Goal: Task Accomplishment & Management: Manage account settings

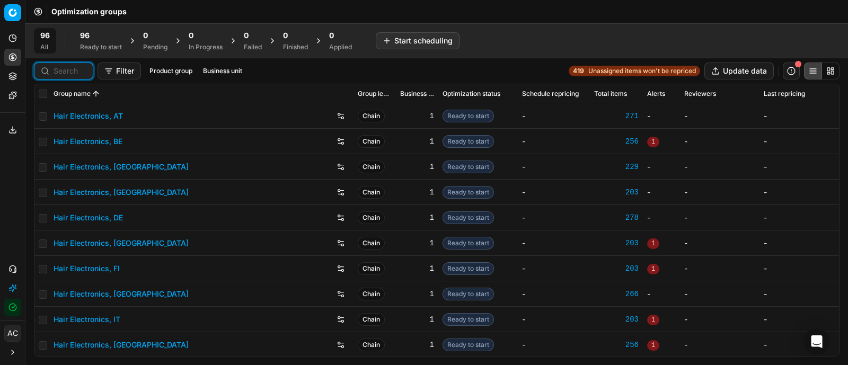
click at [69, 70] on input at bounding box center [70, 71] width 33 height 11
click at [104, 220] on link "Hair Electronics, DE" at bounding box center [88, 218] width 69 height 11
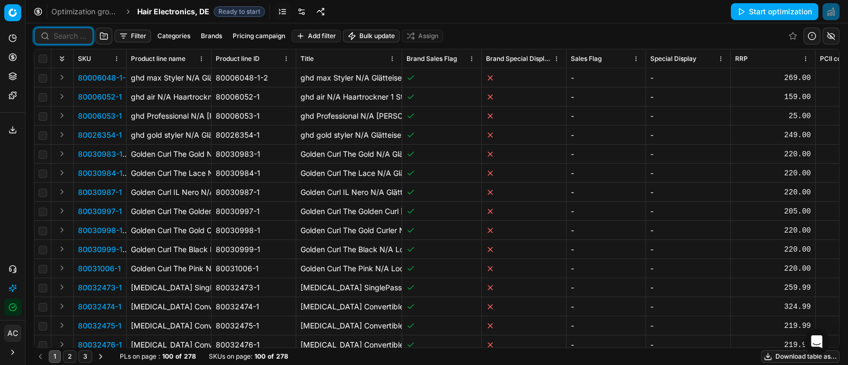
click at [81, 37] on input at bounding box center [70, 36] width 33 height 11
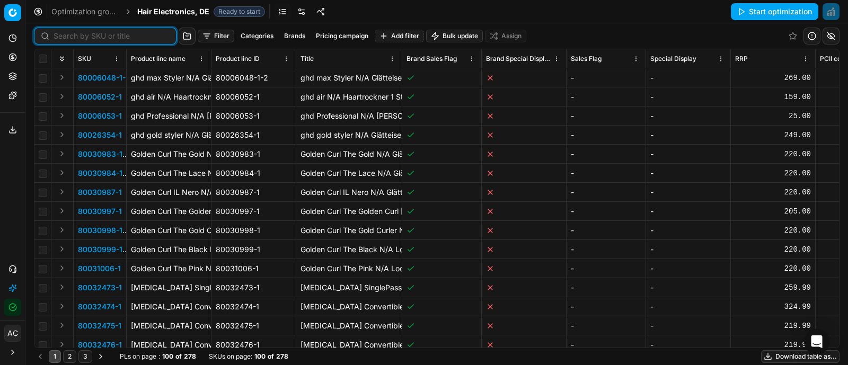
paste input "90000005-0000005"
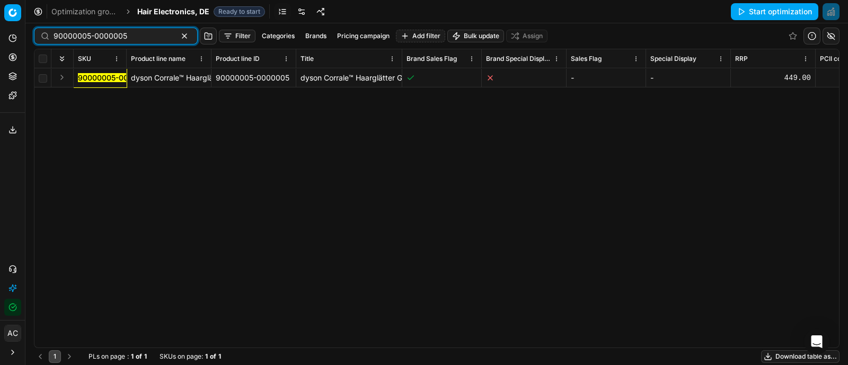
type input "90000005-0000005"
click at [59, 76] on button "Expand" at bounding box center [62, 77] width 13 height 13
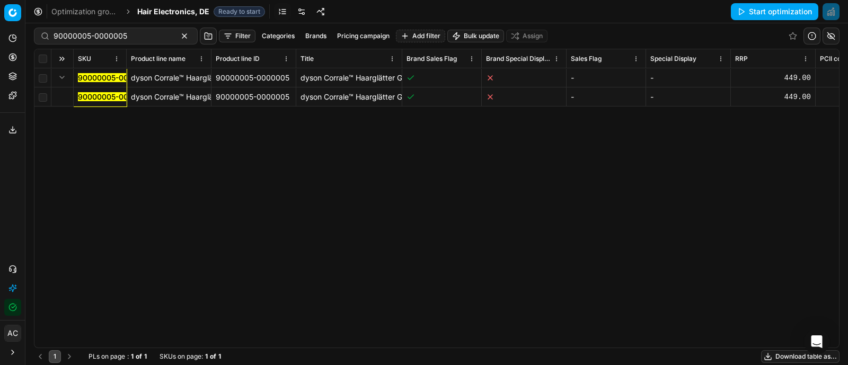
click at [87, 95] on mark "90000005-0000005" at bounding box center [115, 96] width 74 height 9
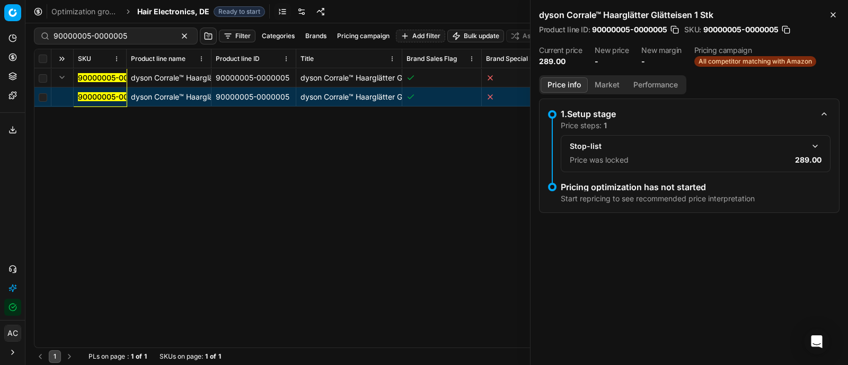
click at [816, 147] on button "button" at bounding box center [815, 146] width 13 height 13
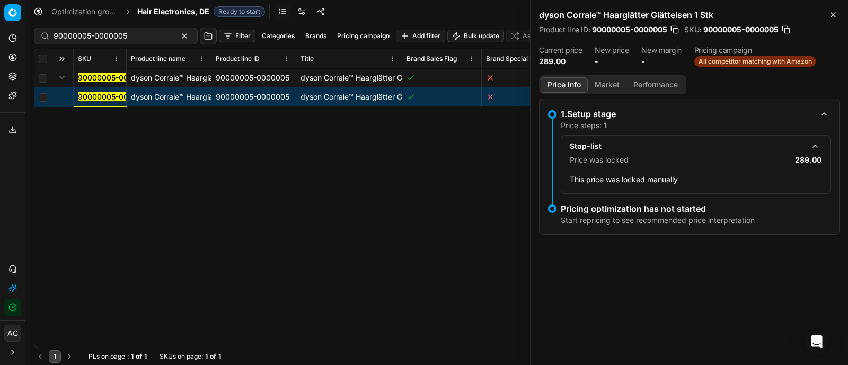
click at [600, 81] on button "Market" at bounding box center [607, 84] width 39 height 15
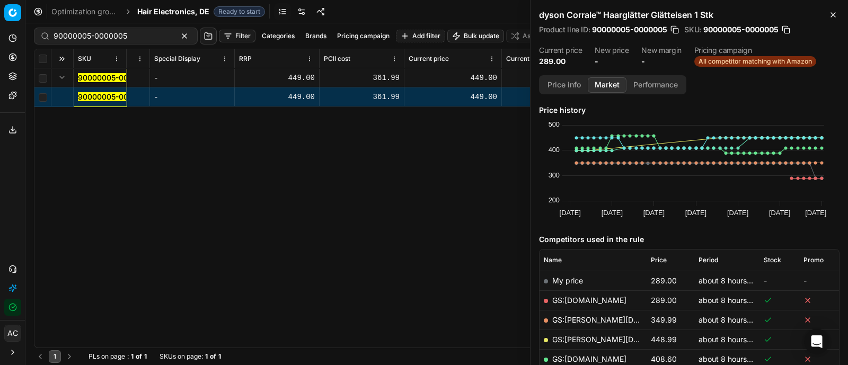
scroll to position [0, 500]
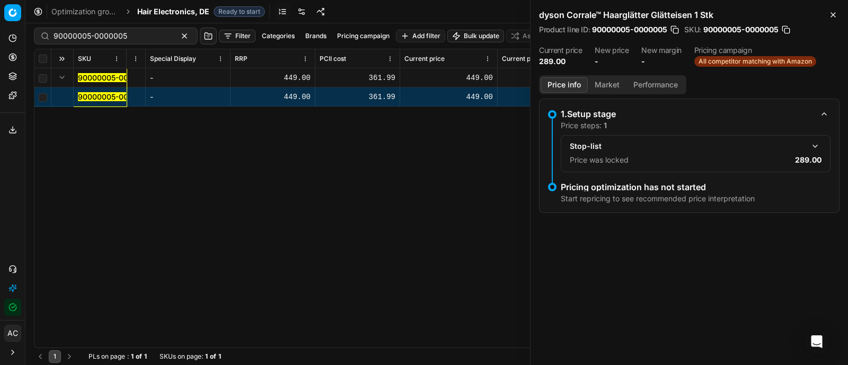
click at [559, 83] on button "Price info" at bounding box center [564, 84] width 47 height 15
click at [357, 185] on div "SKU Product line name Product line ID Title Brand Sales Flag Brand Special Disp…" at bounding box center [436, 198] width 805 height 298
click at [172, 11] on span "Hair Electronics, DE" at bounding box center [173, 11] width 72 height 11
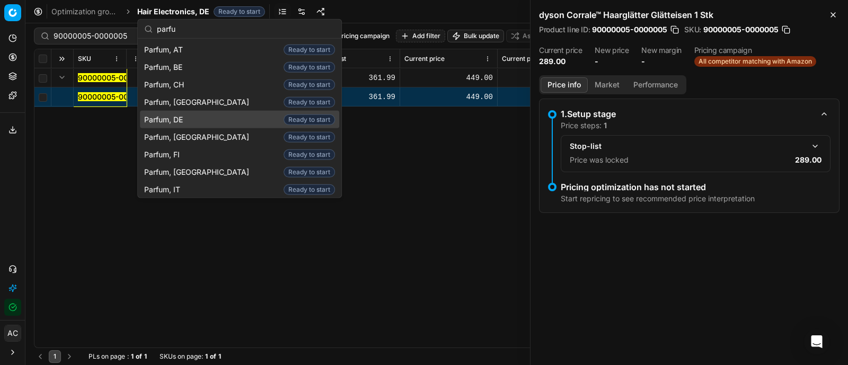
type input "parfu"
click at [204, 116] on div "Parfum, DE Ready to start" at bounding box center [239, 119] width 199 height 17
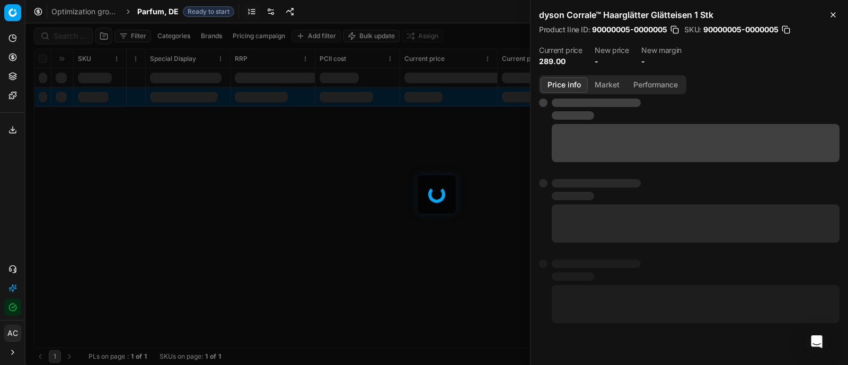
click at [60, 37] on div at bounding box center [436, 194] width 823 height 342
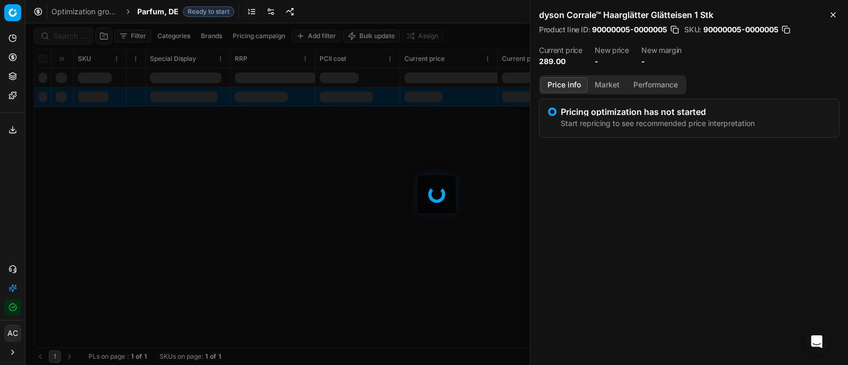
click at [60, 37] on div at bounding box center [436, 194] width 823 height 342
click at [60, 37] on div "Filter Categories Brands Pricing campaign Add filter Bulk update Assign SKU Pro…" at bounding box center [436, 194] width 823 height 342
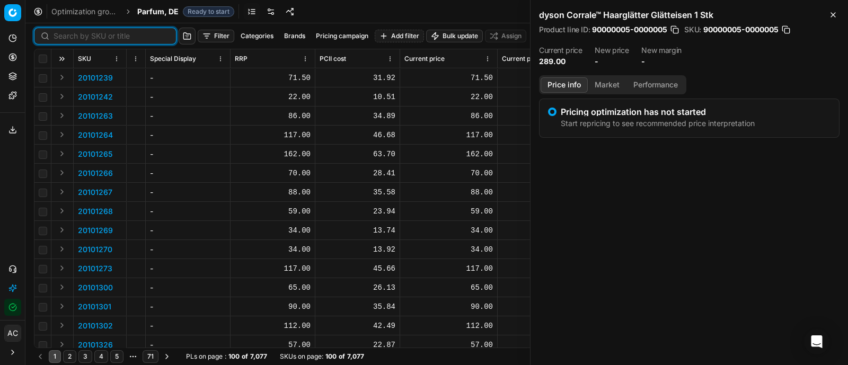
click at [60, 37] on input at bounding box center [112, 36] width 116 height 11
paste input "80011249-100"
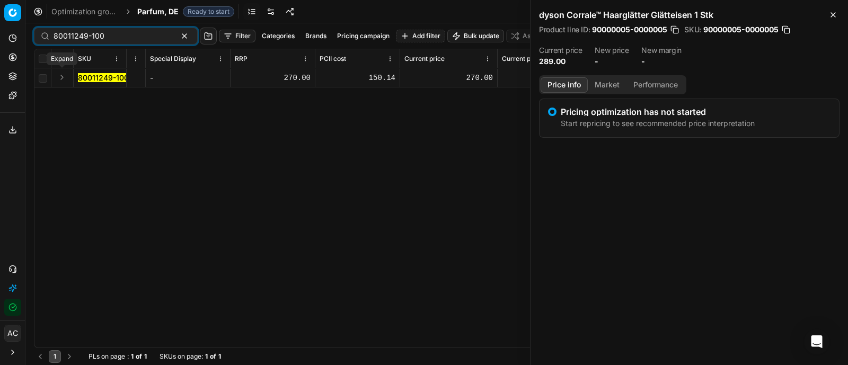
click at [58, 75] on button "Expand" at bounding box center [62, 77] width 13 height 13
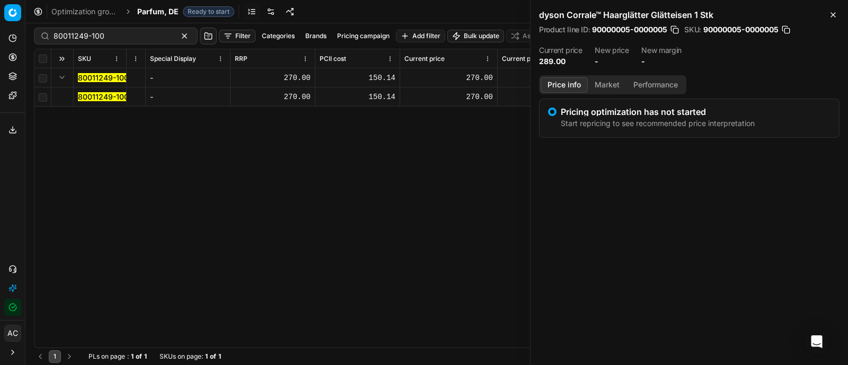
click at [84, 96] on mark "80011249-100" at bounding box center [103, 96] width 51 height 9
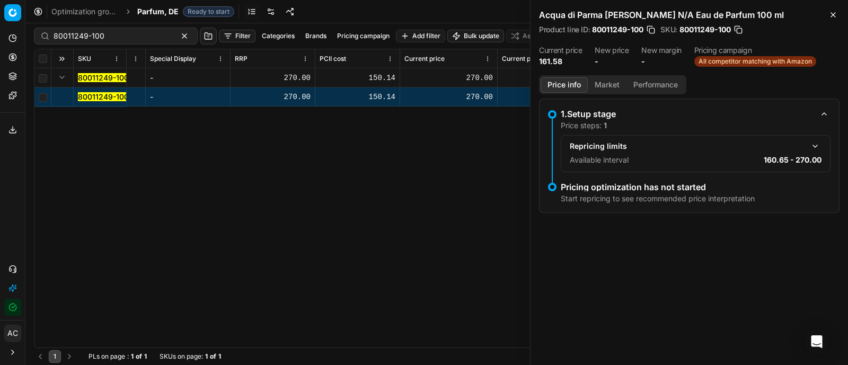
click at [813, 148] on button "button" at bounding box center [815, 146] width 13 height 13
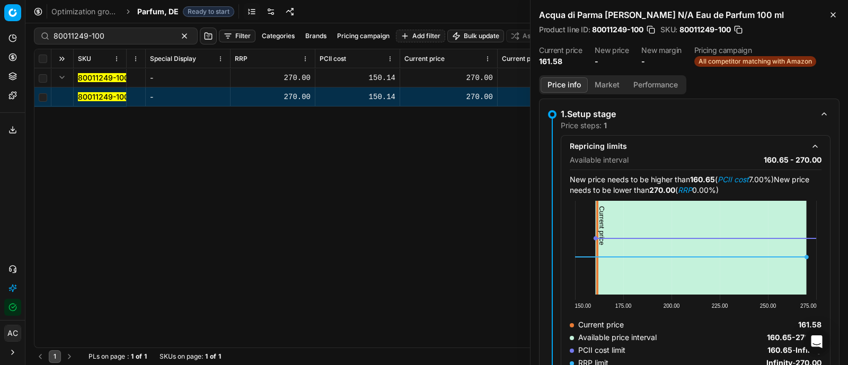
scroll to position [77, 0]
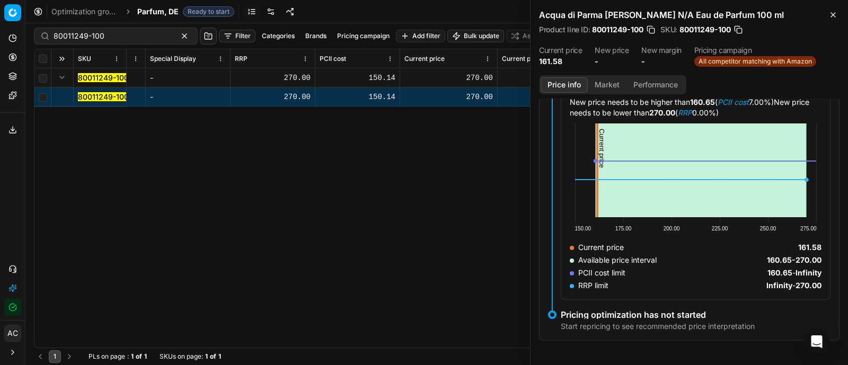
click at [612, 86] on button "Market" at bounding box center [607, 84] width 39 height 15
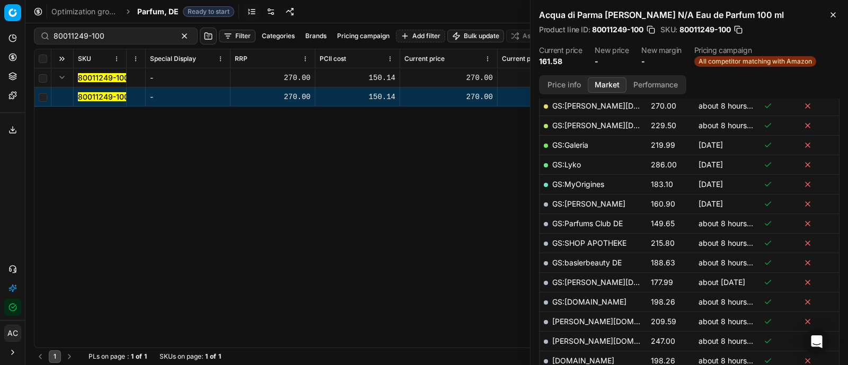
scroll to position [214, 0]
click at [600, 221] on link "GS:Parfums Club DE" at bounding box center [587, 223] width 71 height 9
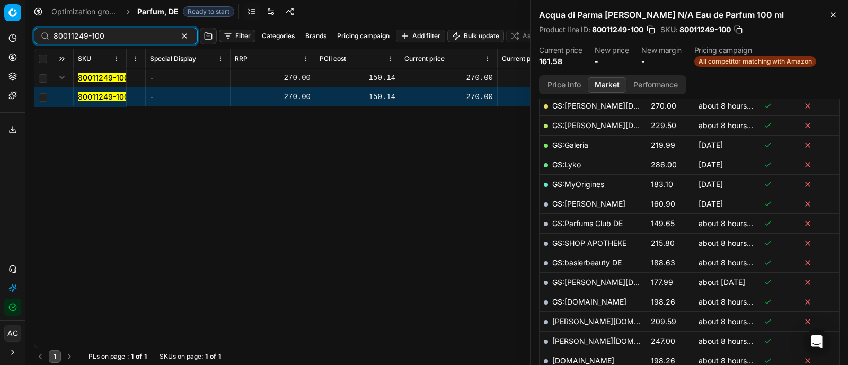
click at [149, 36] on input "80011249-100" at bounding box center [112, 36] width 116 height 11
paste input "20102644"
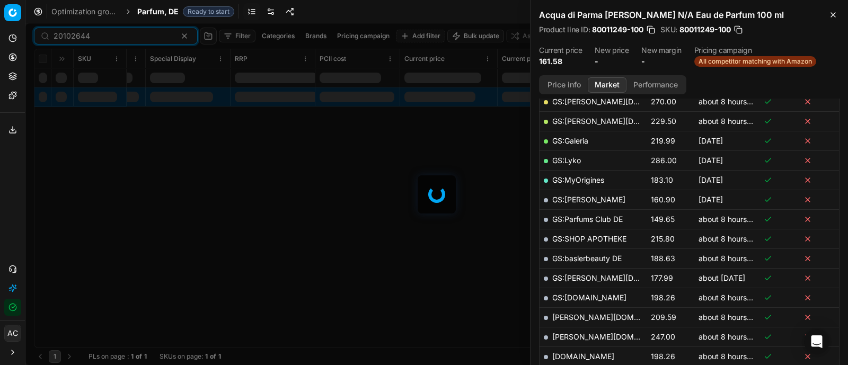
scroll to position [214, 0]
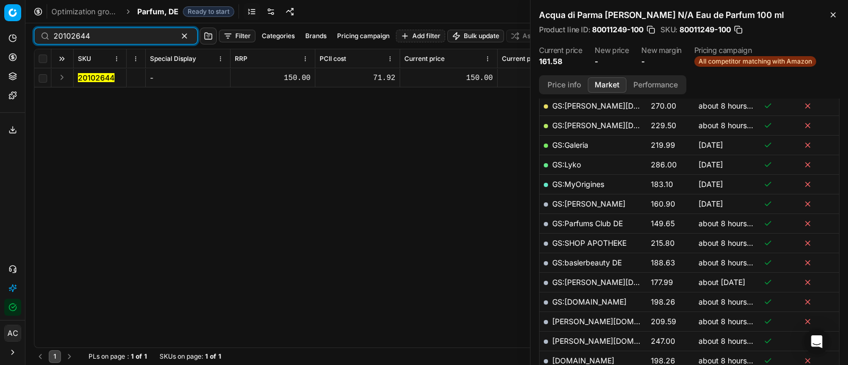
type input "20102644"
click at [61, 78] on button "Expand" at bounding box center [62, 77] width 13 height 13
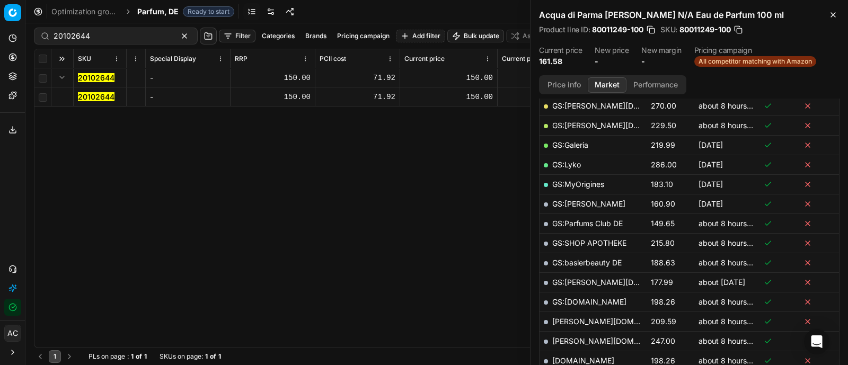
click at [89, 93] on mark "20102644" at bounding box center [96, 96] width 37 height 9
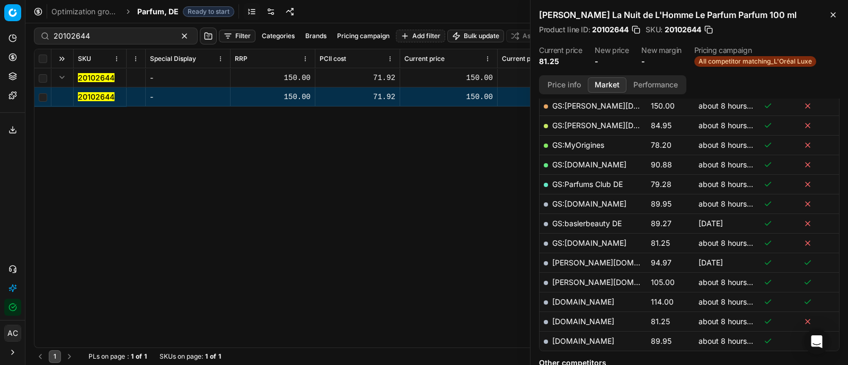
click at [571, 78] on button "Price info" at bounding box center [564, 84] width 47 height 15
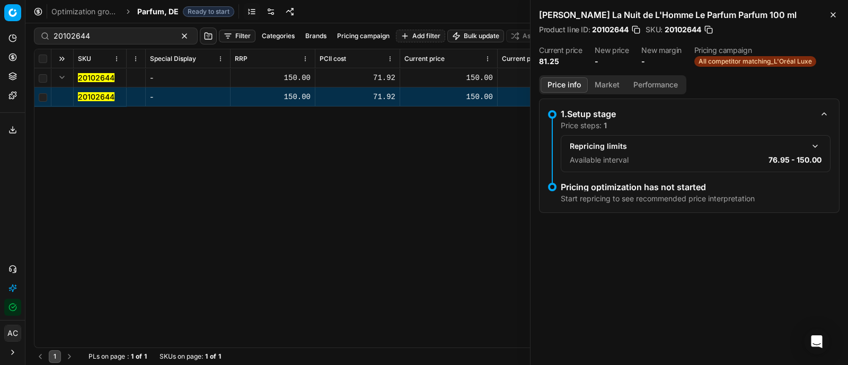
click at [815, 144] on button "button" at bounding box center [815, 146] width 13 height 13
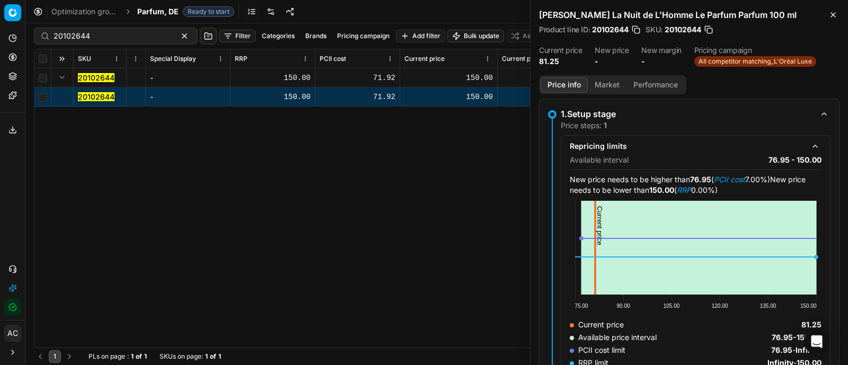
scroll to position [77, 0]
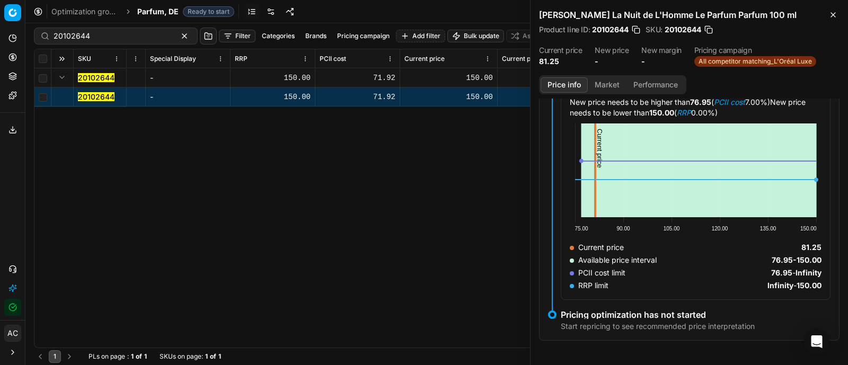
click at [609, 85] on button "Market" at bounding box center [607, 84] width 39 height 15
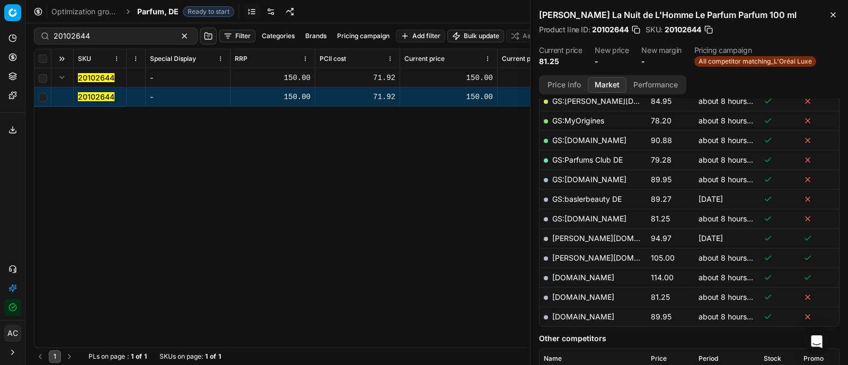
scroll to position [241, 0]
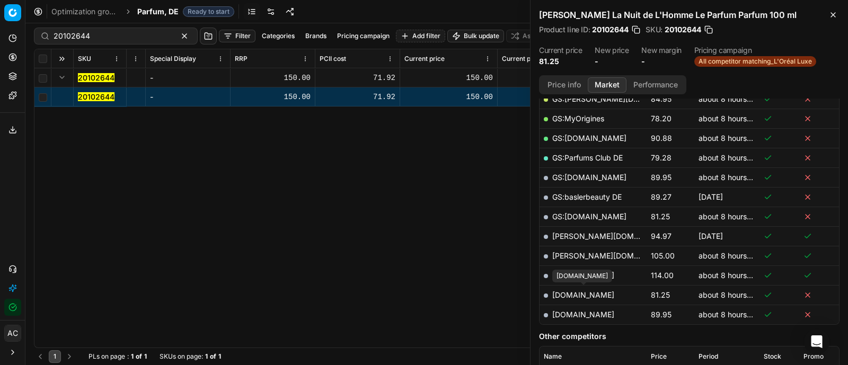
click at [591, 294] on link "[DOMAIN_NAME]" at bounding box center [583, 295] width 62 height 9
click at [146, 9] on span "Parfum, DE" at bounding box center [157, 11] width 41 height 11
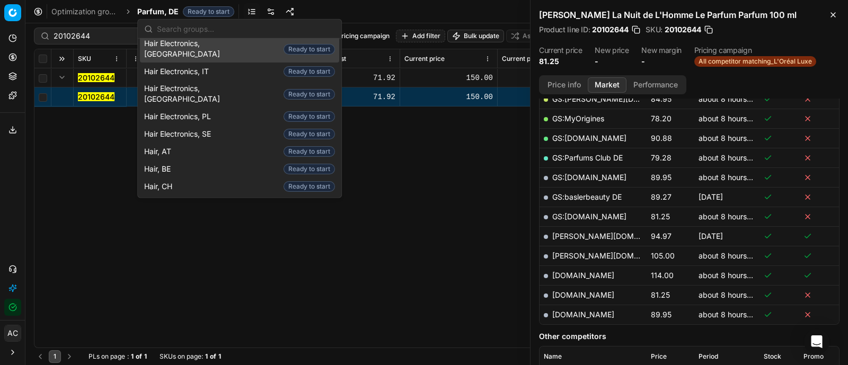
scroll to position [157, 0]
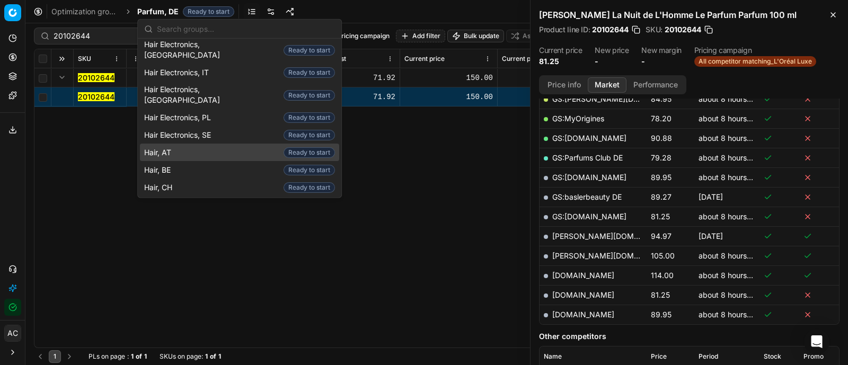
click at [178, 144] on div "Hair, AT Ready to start" at bounding box center [239, 152] width 199 height 17
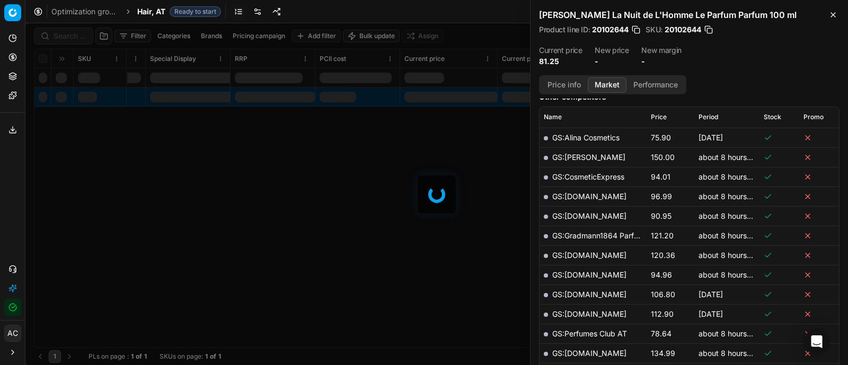
scroll to position [241, 0]
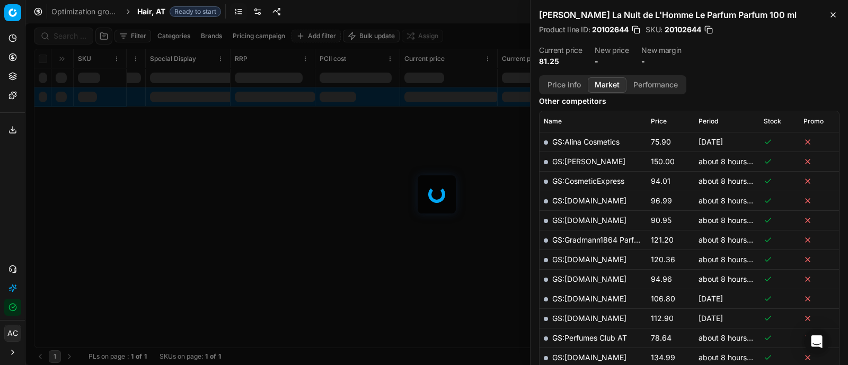
click at [256, 11] on link at bounding box center [257, 11] width 17 height 17
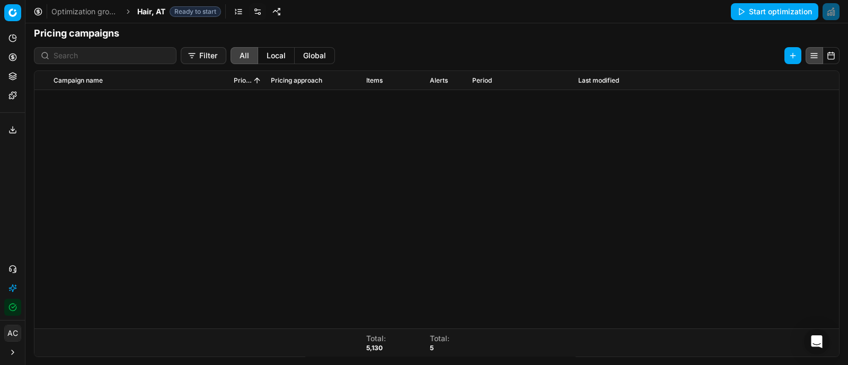
scroll to position [334, 0]
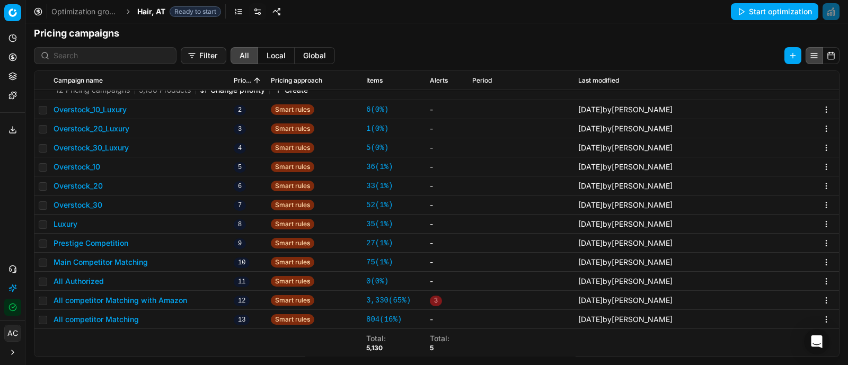
click at [125, 317] on button "All competitor Matching" at bounding box center [96, 319] width 85 height 11
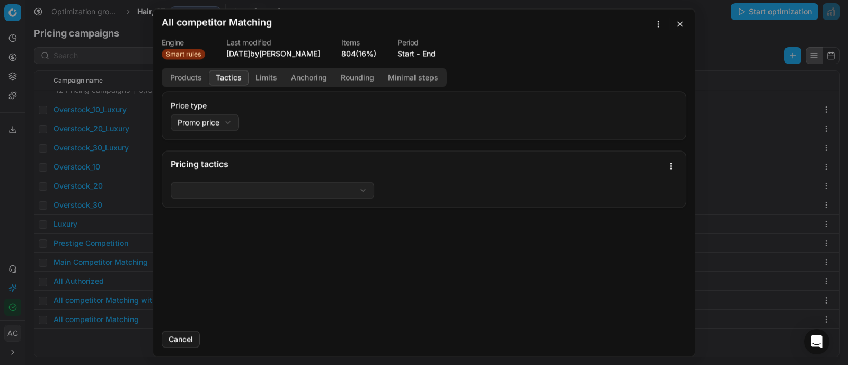
click at [231, 77] on button "Tactics" at bounding box center [229, 77] width 40 height 15
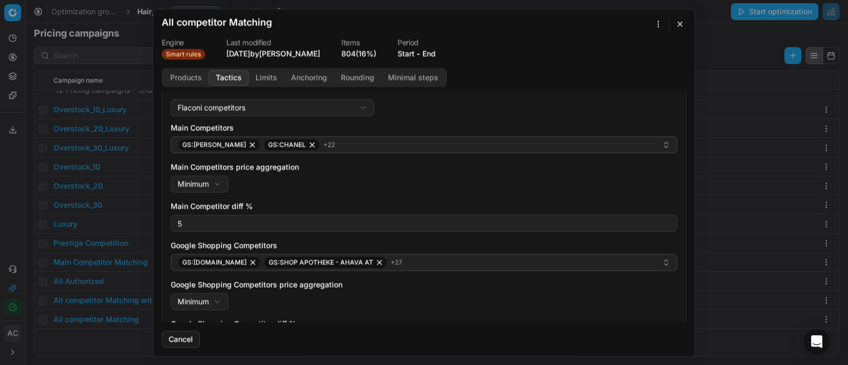
scroll to position [83, 0]
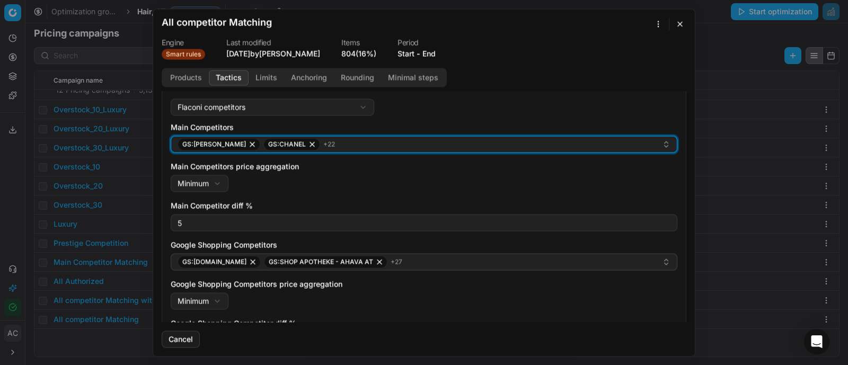
click at [377, 145] on div "GS:Breuninger GS:CHANEL + 22" at bounding box center [420, 144] width 485 height 13
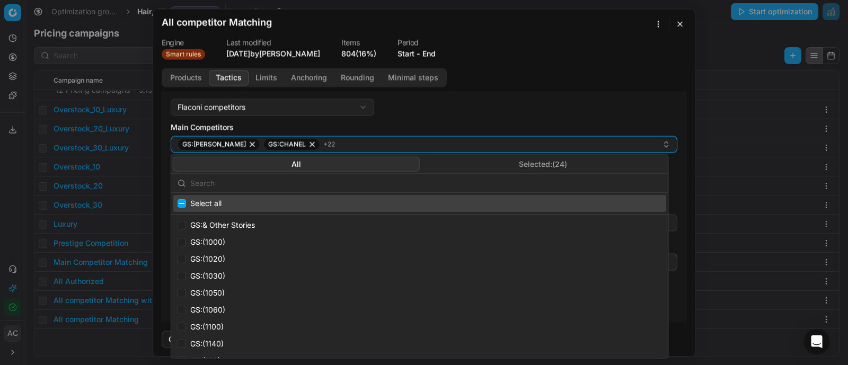
click at [381, 182] on input "text" at bounding box center [426, 182] width 472 height 21
click at [467, 109] on div "Flaconi competitors Flaconi competitorsFlaconi competitors rule: first takes in…" at bounding box center [424, 252] width 507 height 306
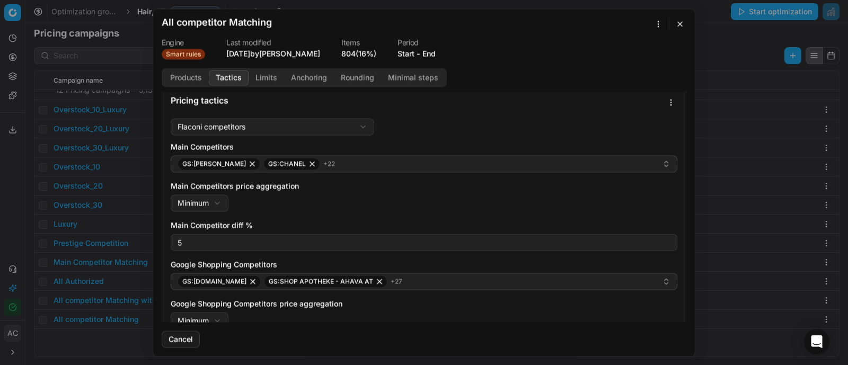
scroll to position [57, 0]
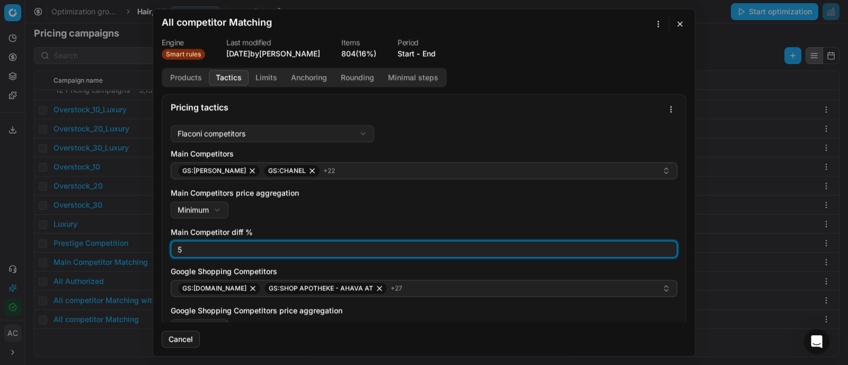
click at [216, 244] on input "5" at bounding box center [423, 249] width 497 height 16
type input "0"
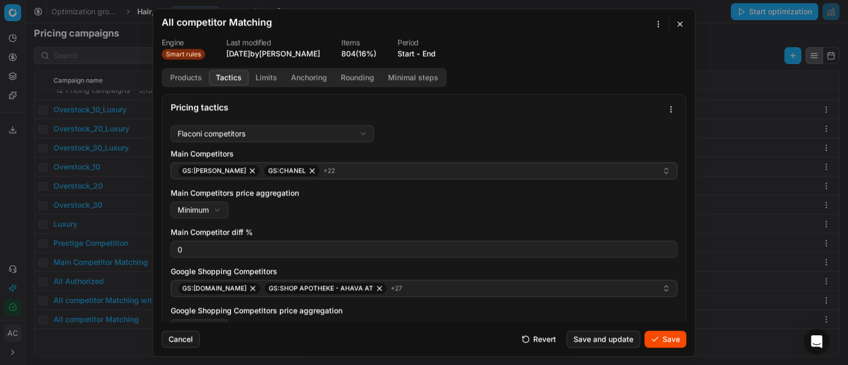
click at [312, 221] on div "Main Competitors GS:Breuninger GS:CHANEL + 22 Main Competitors price aggregatio…" at bounding box center [424, 289] width 507 height 283
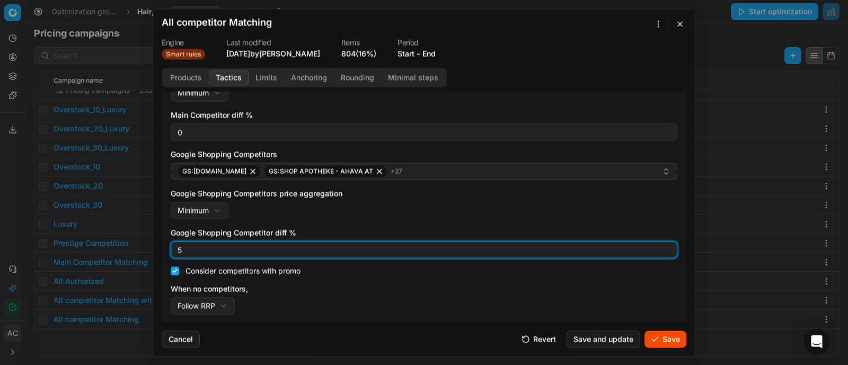
click at [226, 247] on input "5" at bounding box center [423, 250] width 497 height 16
type input "0"
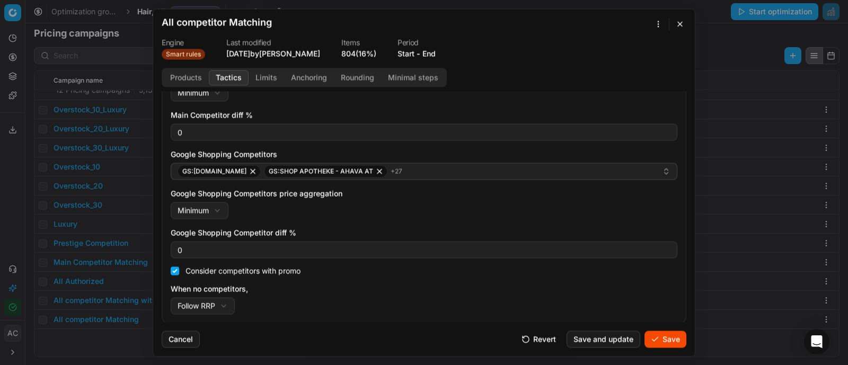
click at [375, 224] on div "Main Competitors GS:Breuninger GS:CHANEL + 22 Main Competitors price aggregatio…" at bounding box center [424, 172] width 507 height 283
click at [661, 338] on button "Save" at bounding box center [666, 339] width 42 height 17
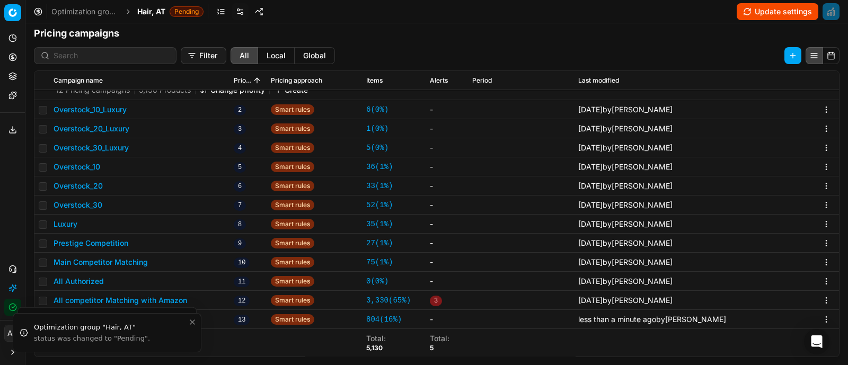
click at [149, 9] on span "Hair, AT" at bounding box center [151, 11] width 28 height 11
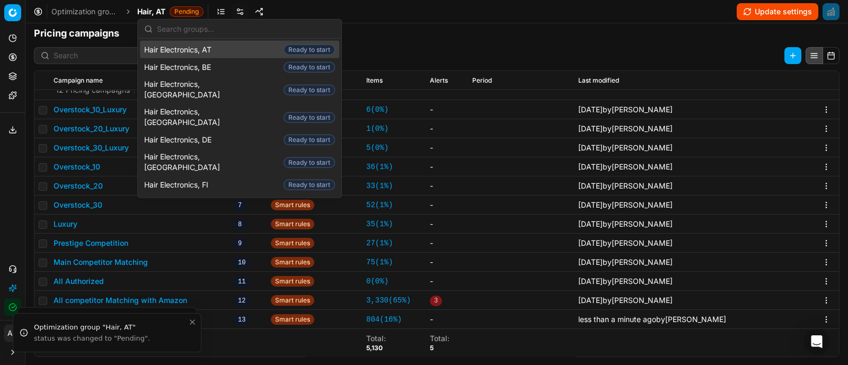
click at [204, 46] on span "Hair Electronics, AT" at bounding box center [180, 49] width 72 height 11
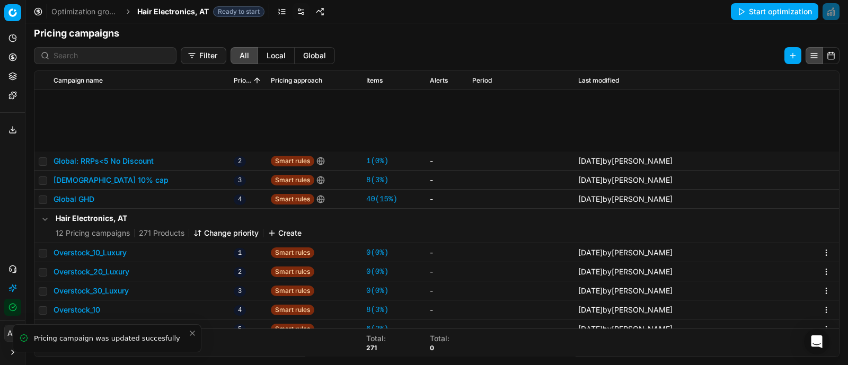
scroll to position [143, 0]
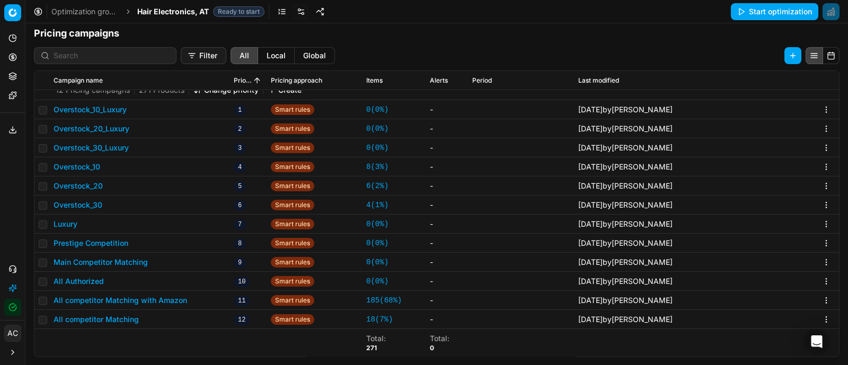
click at [130, 317] on button "All competitor Matching" at bounding box center [96, 319] width 85 height 11
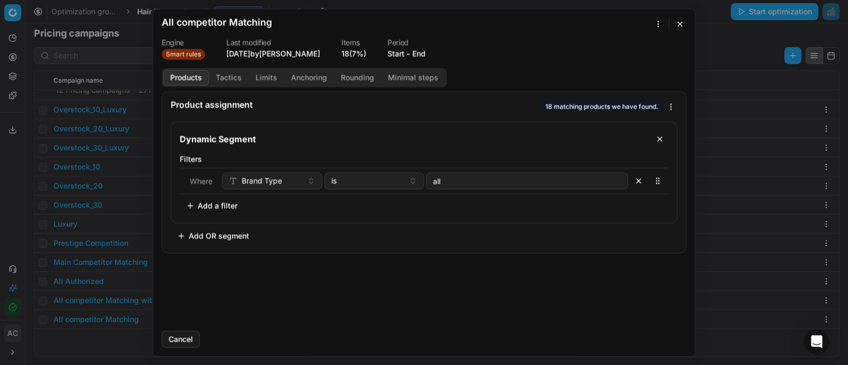
click at [234, 75] on button "Tactics" at bounding box center [229, 77] width 40 height 15
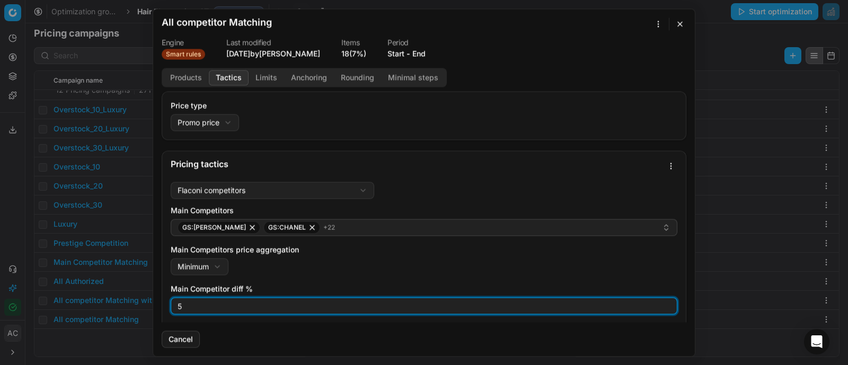
click at [201, 301] on input "5" at bounding box center [423, 306] width 497 height 16
type input "-1"
type input "0"
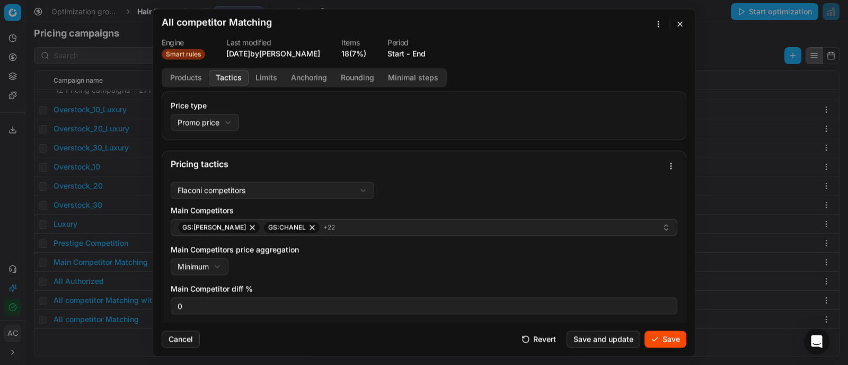
click at [300, 293] on label "Main Competitor diff %" at bounding box center [424, 289] width 507 height 11
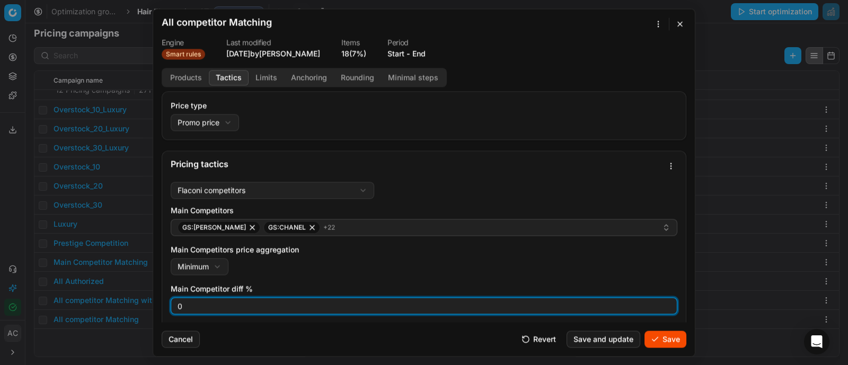
click at [300, 298] on input "0" at bounding box center [423, 306] width 497 height 16
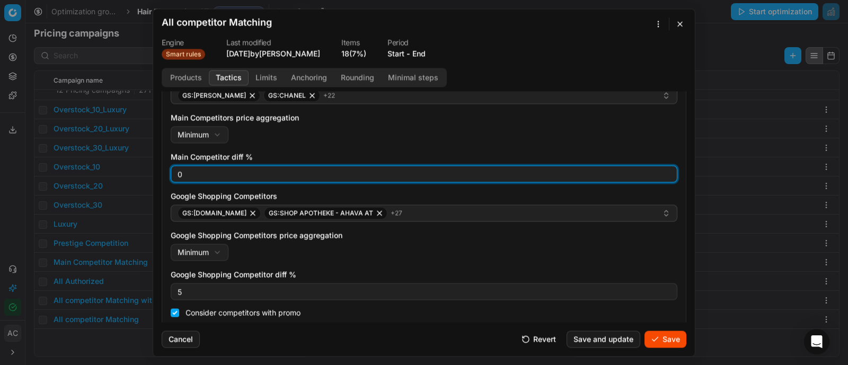
scroll to position [132, 0]
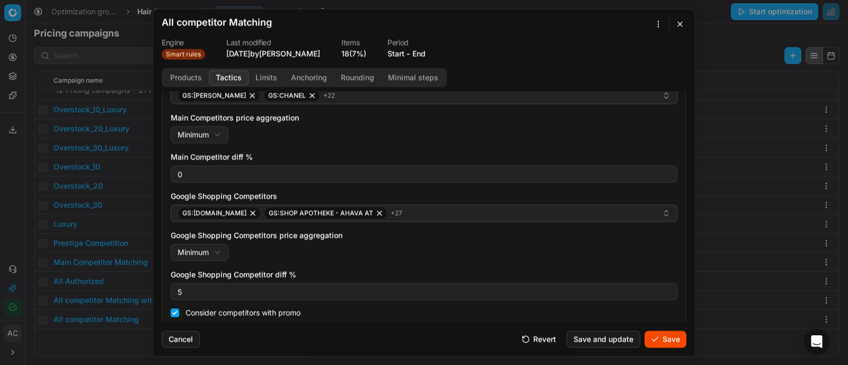
click at [377, 136] on div "Main Competitors price aggregation Minimum Minimum Maximum" at bounding box center [424, 127] width 507 height 31
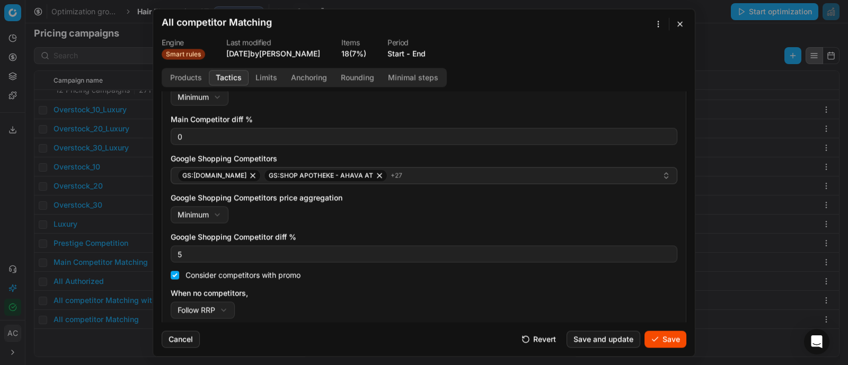
scroll to position [171, 0]
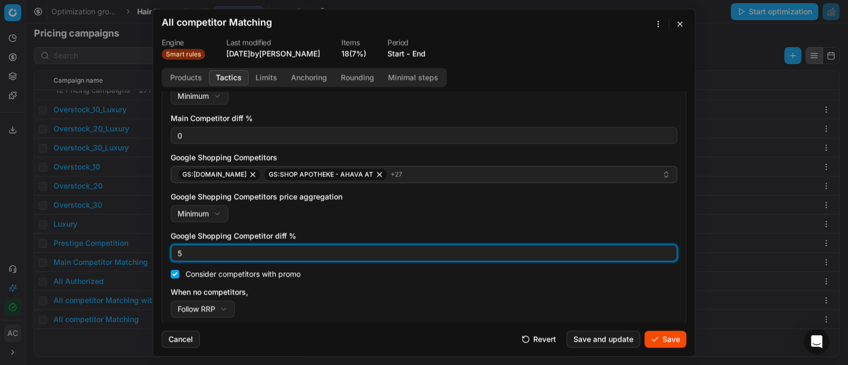
click at [222, 256] on input "5" at bounding box center [423, 253] width 497 height 16
type input "0"
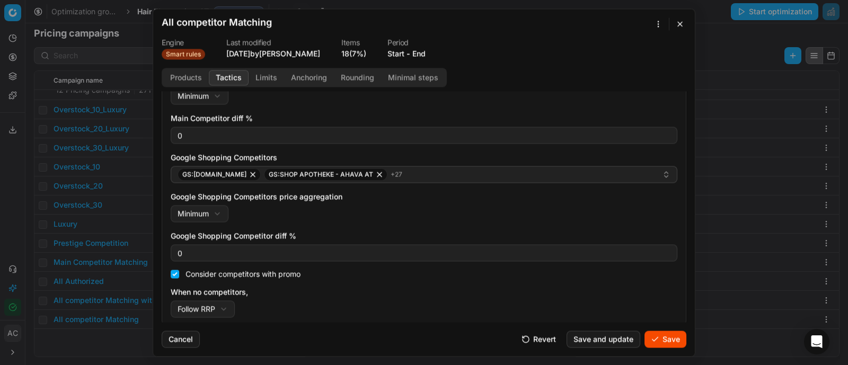
click at [353, 223] on div "Main Competitors GS:Breuninger GS:CHANEL + 22 Main Competitors price aggregatio…" at bounding box center [424, 175] width 507 height 283
click at [658, 339] on button "Save" at bounding box center [666, 339] width 42 height 17
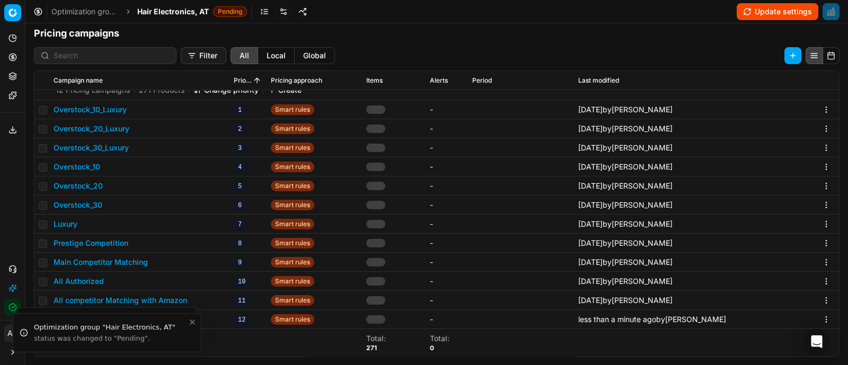
click at [154, 8] on span "Hair Electronics, AT" at bounding box center [173, 11] width 72 height 11
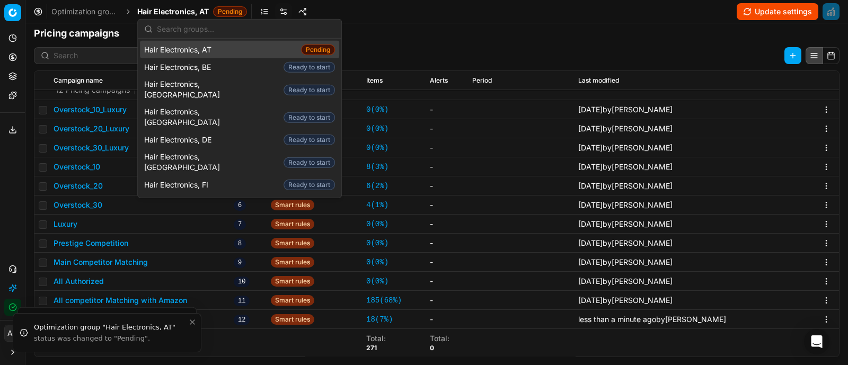
type input "p"
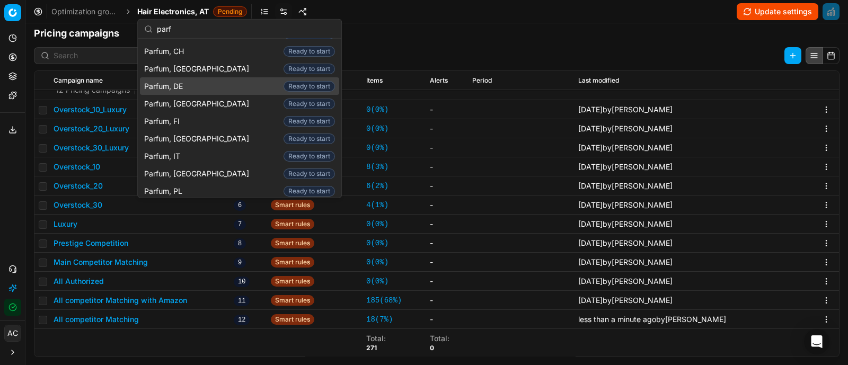
scroll to position [0, 0]
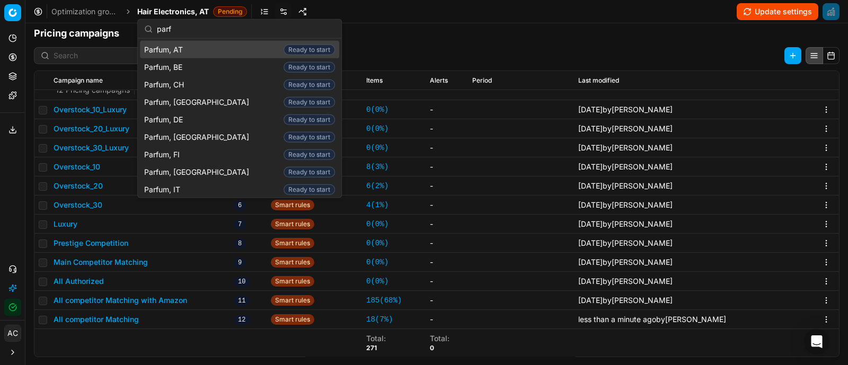
type input "parf"
click at [188, 45] on div "Parfum, AT Ready to start" at bounding box center [239, 49] width 199 height 17
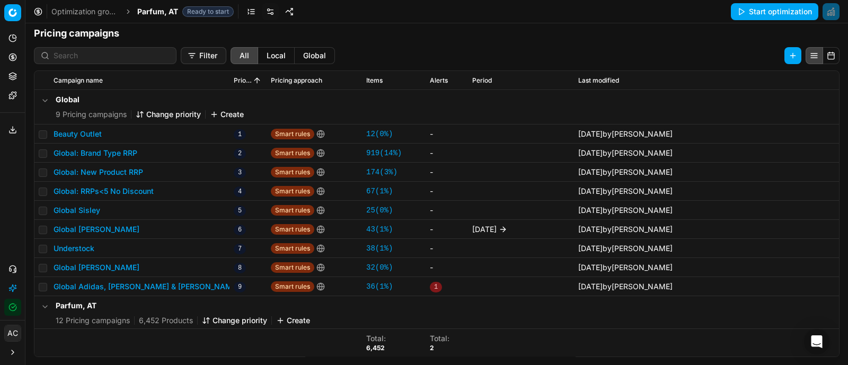
scroll to position [238, 0]
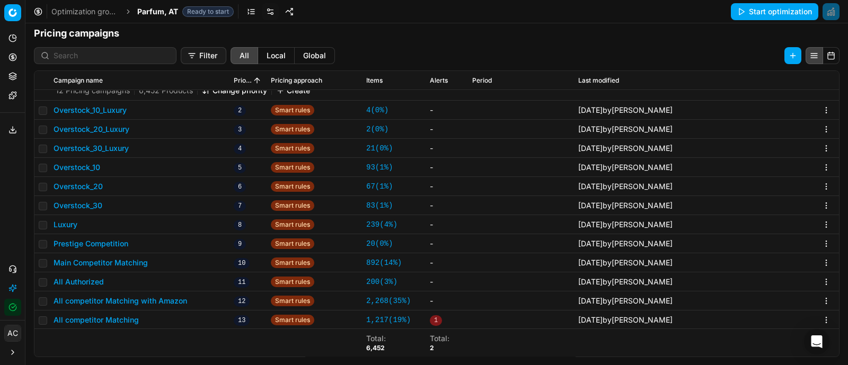
click at [109, 321] on button "All competitor Matching" at bounding box center [96, 320] width 85 height 11
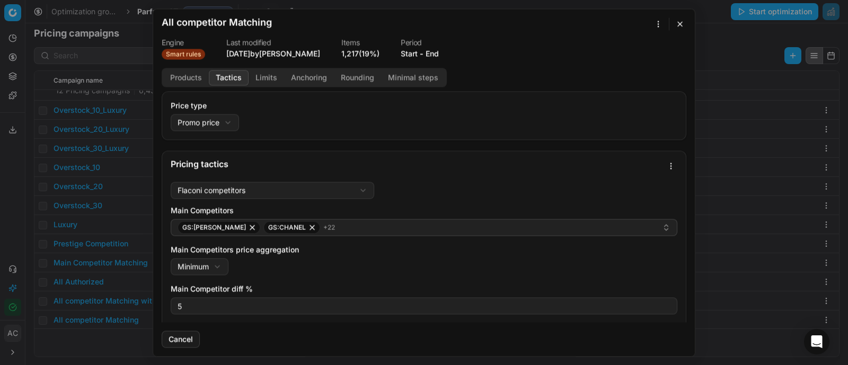
click at [222, 72] on button "Tactics" at bounding box center [229, 77] width 40 height 15
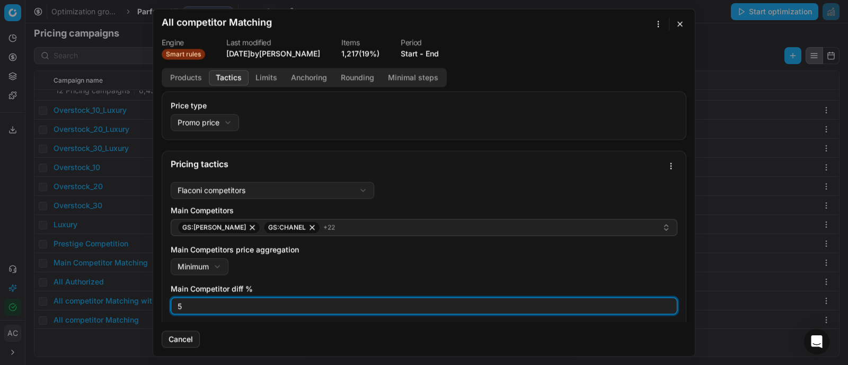
click at [199, 302] on input "5" at bounding box center [423, 306] width 497 height 16
type input "0"
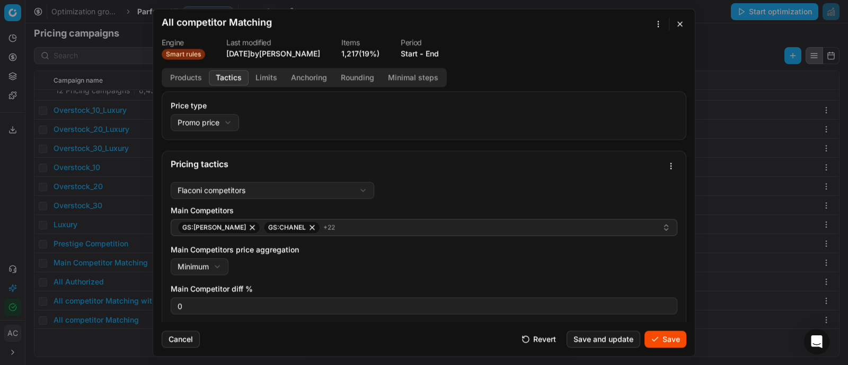
click at [324, 262] on div "Main Competitors price aggregation Minimum Minimum Maximum" at bounding box center [424, 259] width 507 height 31
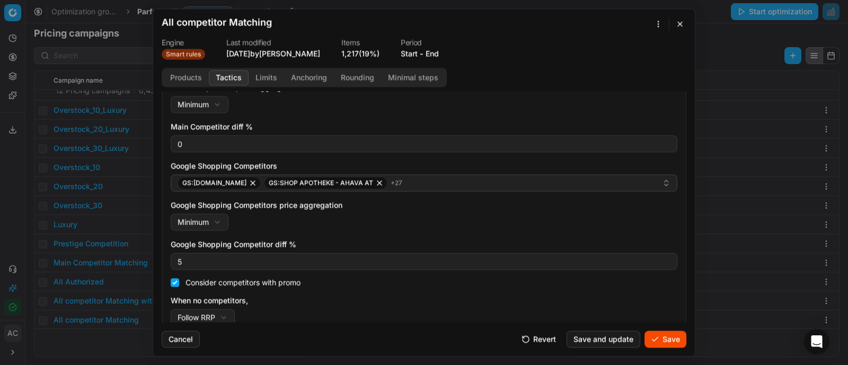
scroll to position [174, 0]
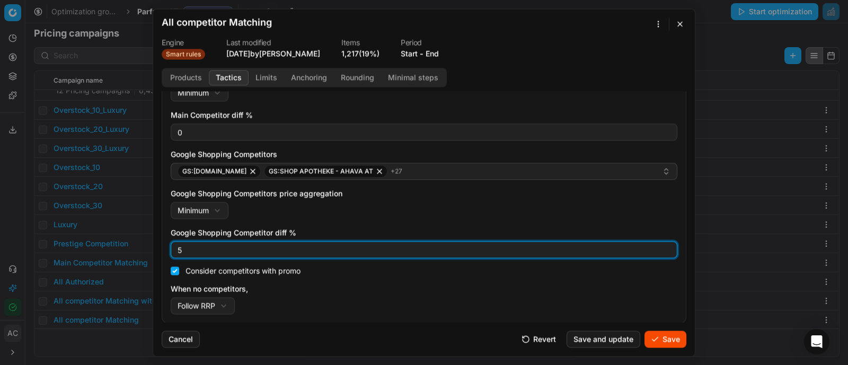
click at [233, 242] on input "5" at bounding box center [423, 250] width 497 height 16
type input "0"
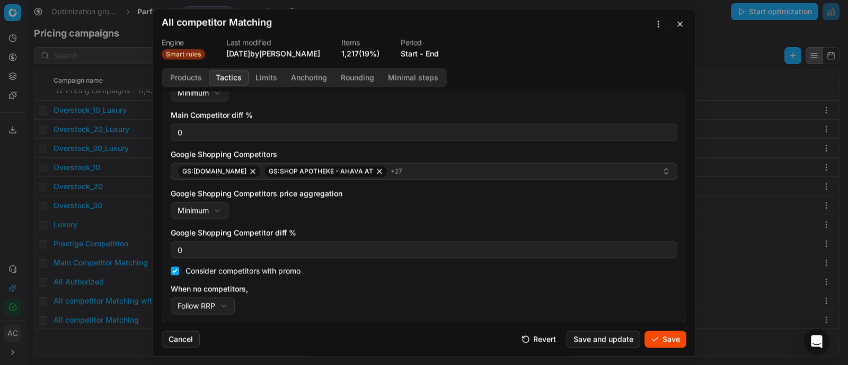
click at [398, 203] on div "Google Shopping Competitors price aggregation Minimum Minimum Maximum" at bounding box center [424, 203] width 507 height 31
click at [653, 338] on button "Save" at bounding box center [666, 339] width 42 height 17
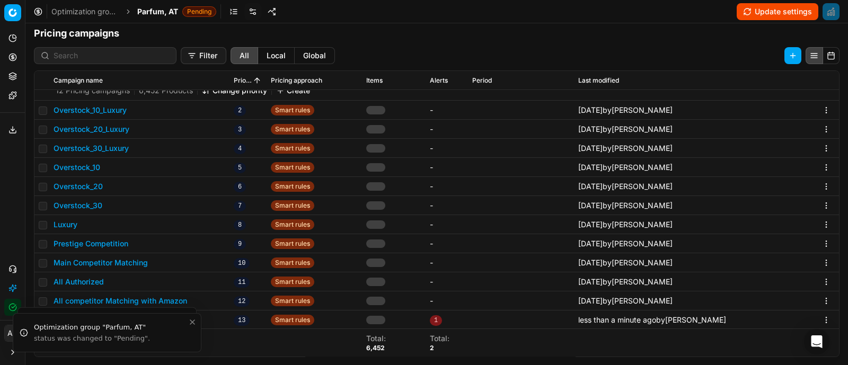
click at [128, 296] on button "All competitor Matching with Amazon" at bounding box center [121, 301] width 134 height 11
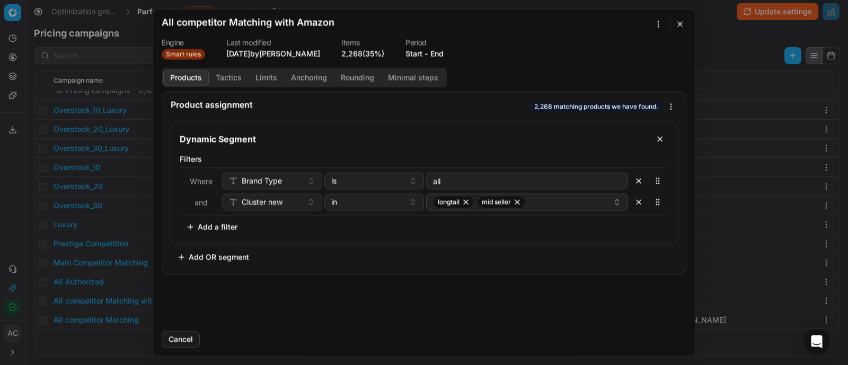
click at [223, 78] on button "Tactics" at bounding box center [229, 77] width 40 height 15
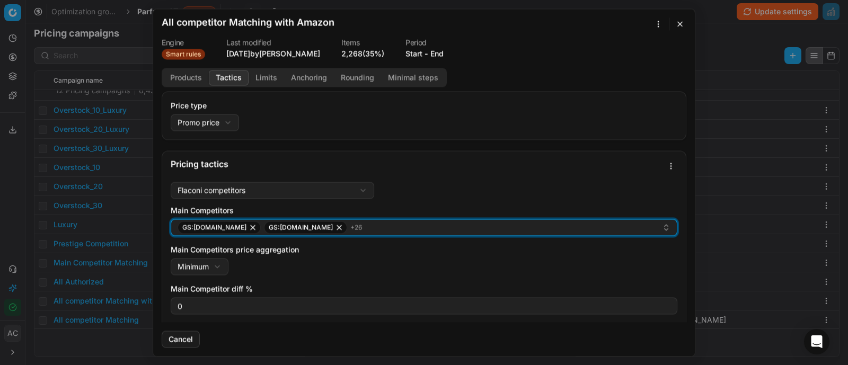
click at [376, 223] on div "GS:Amazon.de GS:BIPA.at + 26" at bounding box center [420, 227] width 485 height 13
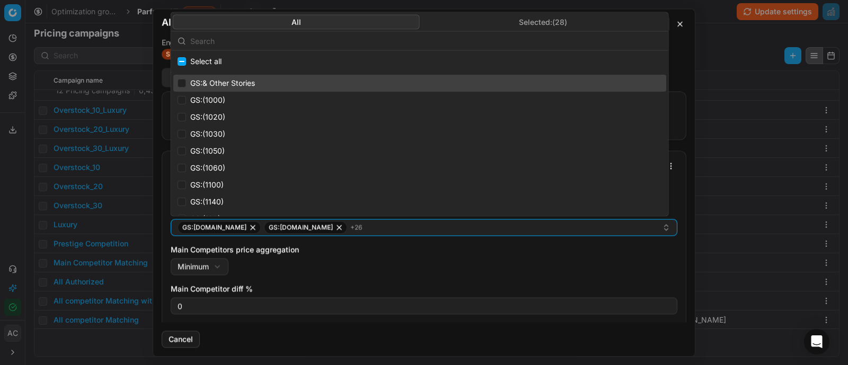
click at [391, 39] on input "text" at bounding box center [426, 40] width 472 height 21
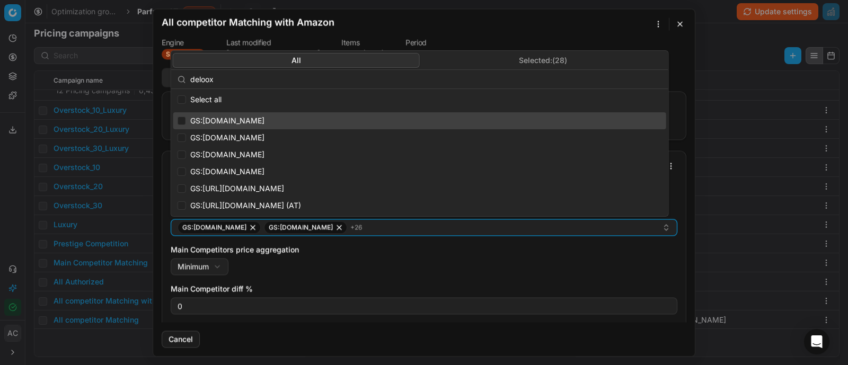
type input "deloox"
click at [181, 119] on input "Suggestions" at bounding box center [182, 121] width 8 height 8
checkbox input "true"
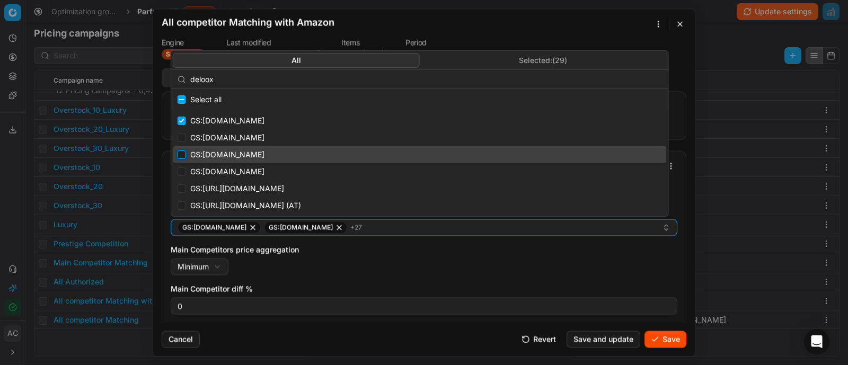
click at [178, 157] on input "Suggestions" at bounding box center [182, 155] width 8 height 8
checkbox input "true"
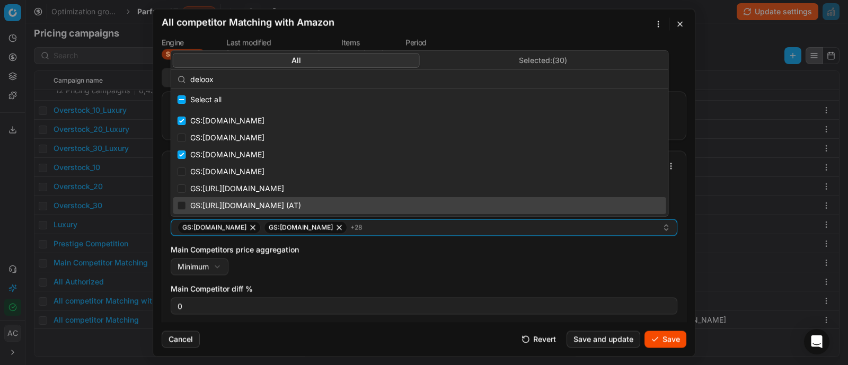
click at [668, 347] on button "Save" at bounding box center [666, 339] width 42 height 17
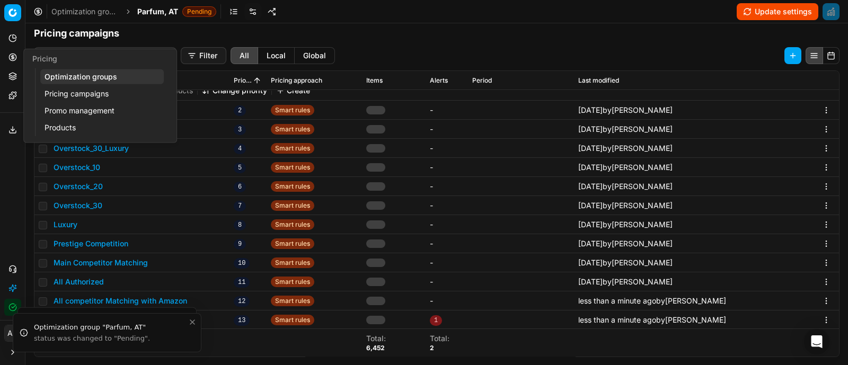
click at [13, 54] on icon at bounding box center [12, 57] width 8 height 8
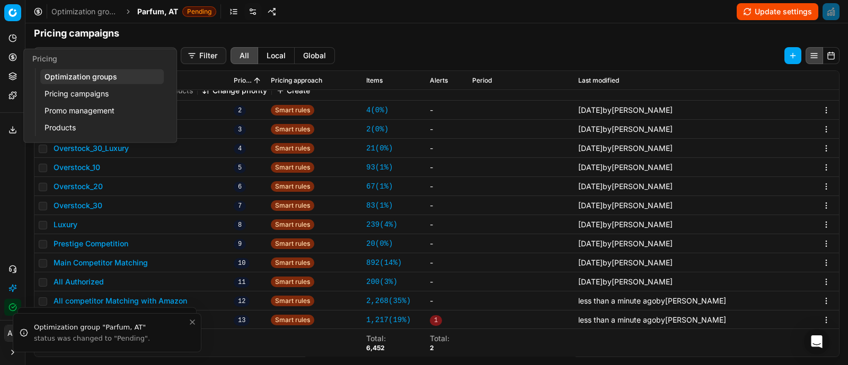
click at [64, 79] on link "Optimization groups" at bounding box center [102, 76] width 124 height 15
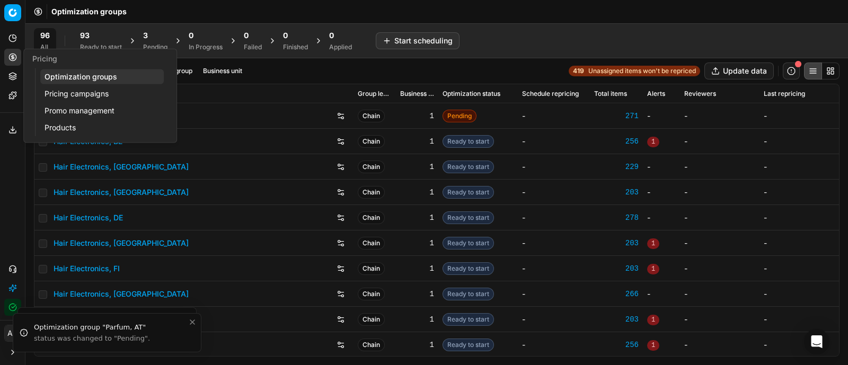
click at [153, 33] on div "3" at bounding box center [155, 35] width 24 height 11
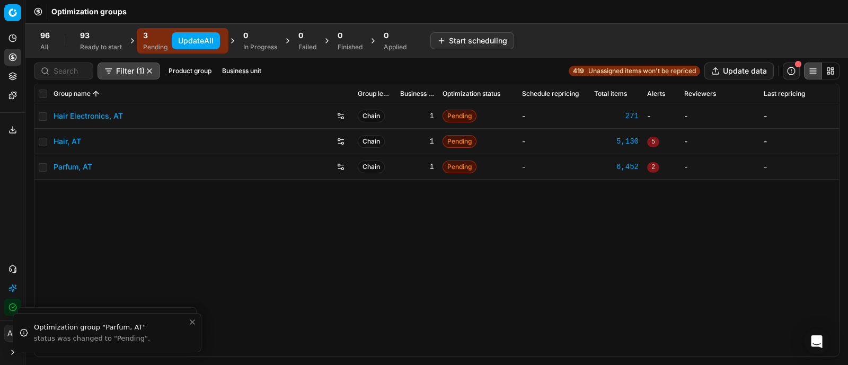
click at [190, 43] on button "Update All" at bounding box center [196, 40] width 48 height 17
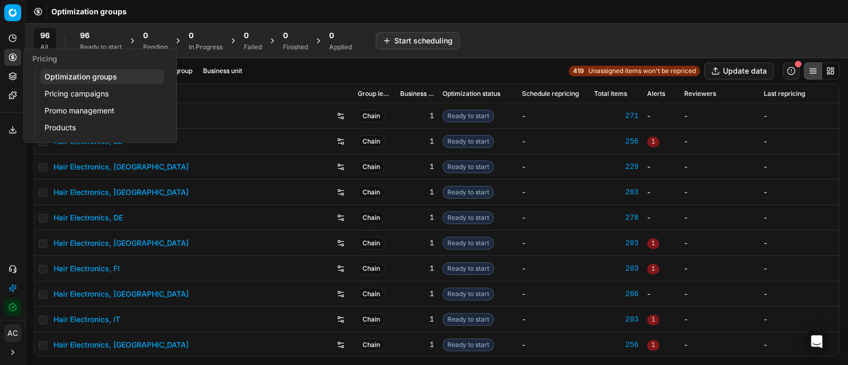
click at [67, 91] on link "Pricing campaigns" at bounding box center [102, 93] width 124 height 15
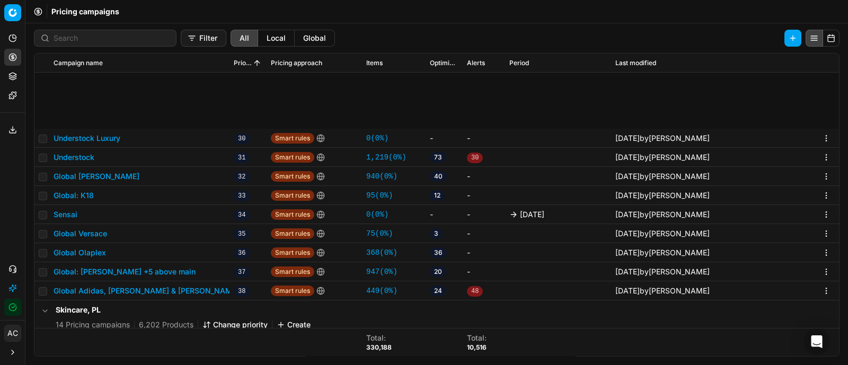
scroll to position [588, 0]
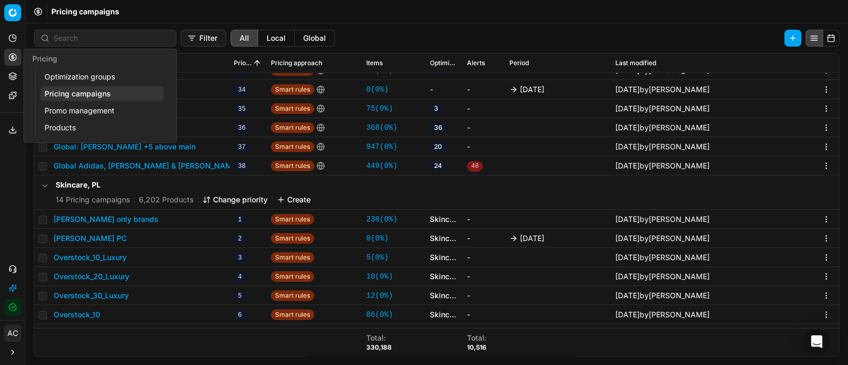
click at [9, 56] on circle at bounding box center [12, 57] width 7 height 7
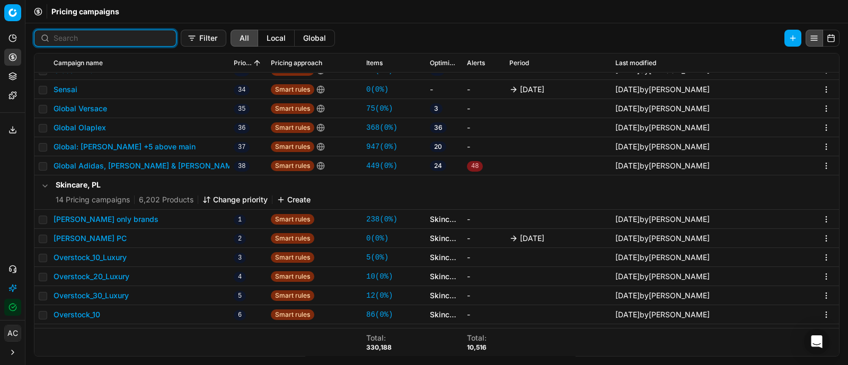
click at [74, 41] on input at bounding box center [112, 38] width 116 height 11
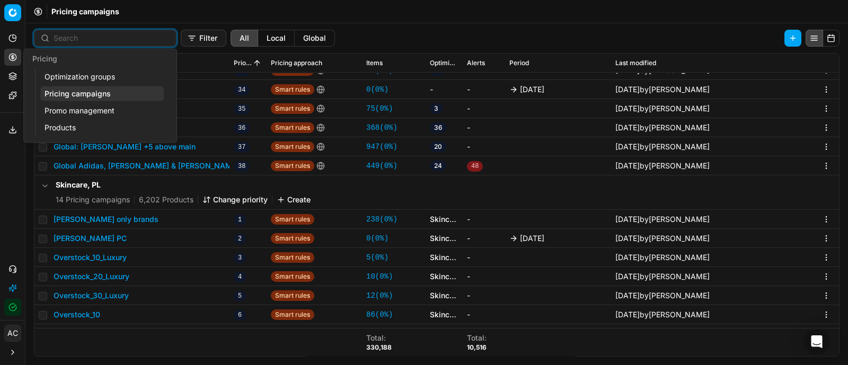
click at [56, 71] on link "Optimization groups" at bounding box center [102, 76] width 124 height 15
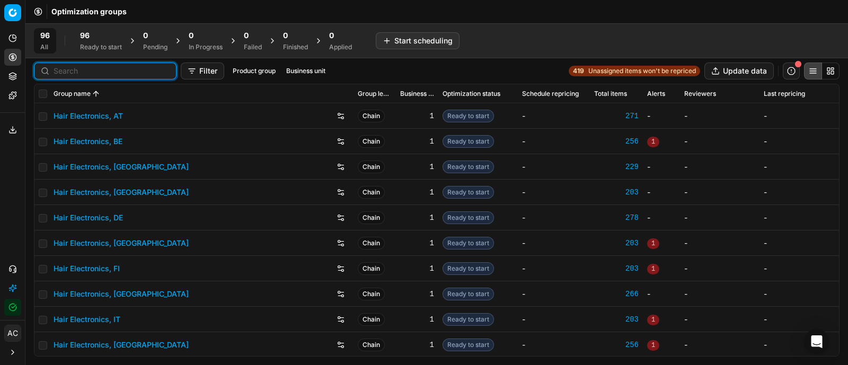
click at [63, 69] on input at bounding box center [112, 71] width 116 height 11
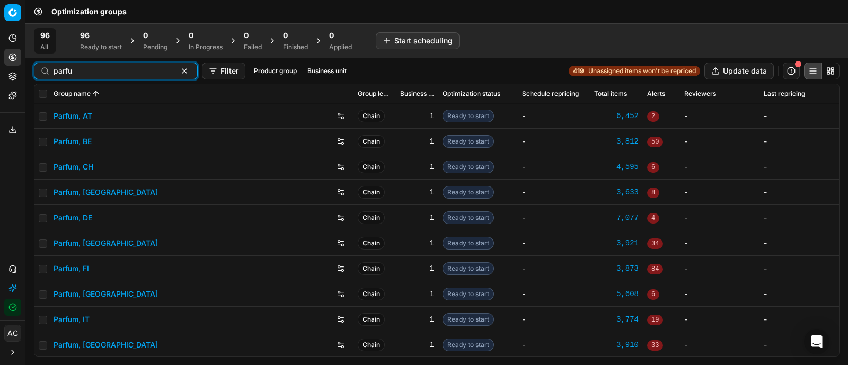
type input "parfu"
click at [87, 215] on link "Parfum, DE" at bounding box center [73, 218] width 39 height 11
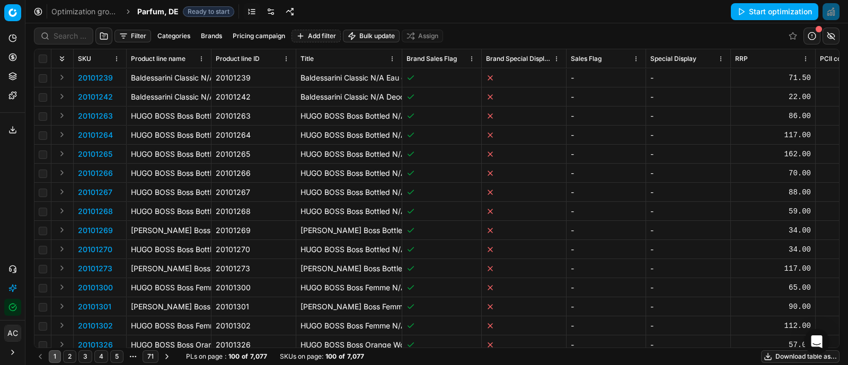
click at [271, 7] on link at bounding box center [270, 11] width 17 height 17
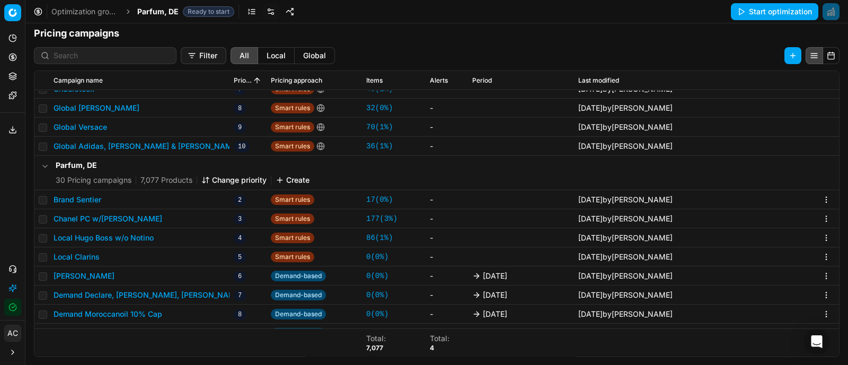
scroll to position [169, 0]
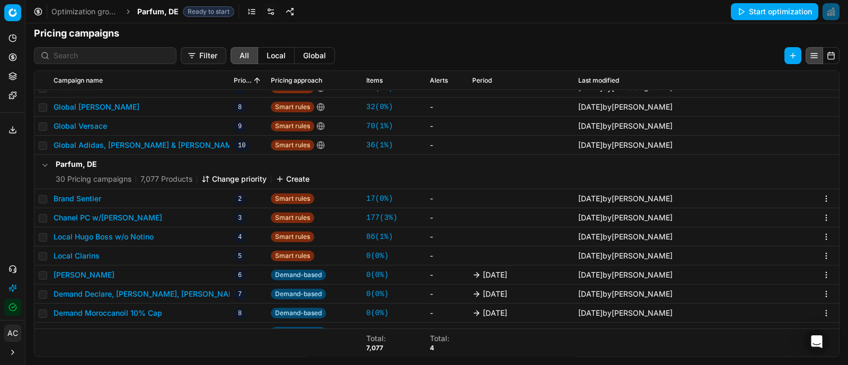
click at [509, 172] on div "Parfum, DE 30 Pricing campaigns 7,077 Products Change priority Create" at bounding box center [437, 172] width 796 height 34
click at [125, 237] on button "Local Hugo Boss w/o Notino" at bounding box center [104, 237] width 100 height 11
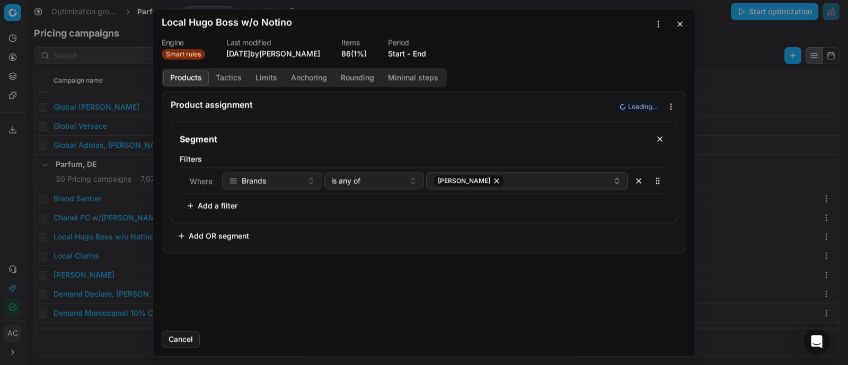
click at [235, 76] on button "Tactics" at bounding box center [229, 77] width 40 height 15
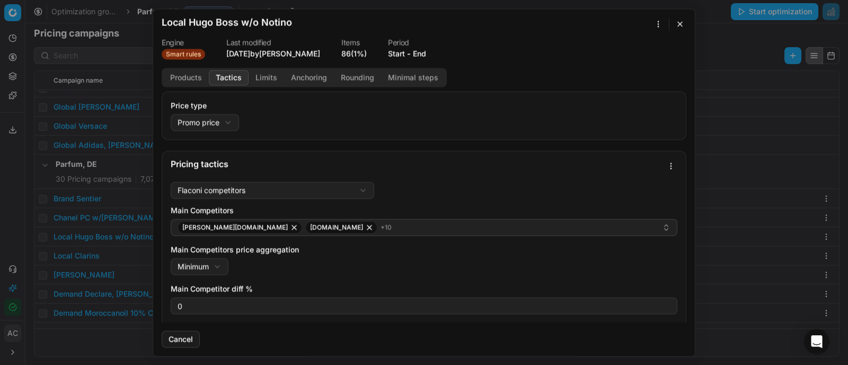
click at [431, 235] on div "Main Competitors [PERSON_NAME][DOMAIN_NAME] [DOMAIN_NAME] + 10 Main Competitors…" at bounding box center [424, 346] width 507 height 283
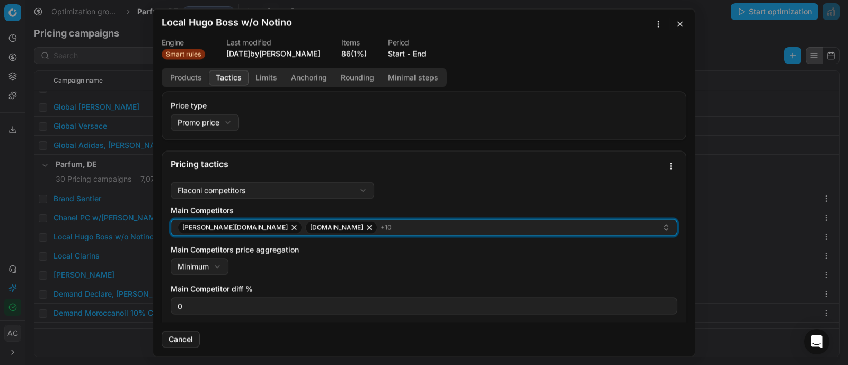
click at [424, 226] on div "[PERSON_NAME][DOMAIN_NAME] [DOMAIN_NAME] + 10" at bounding box center [420, 227] width 485 height 13
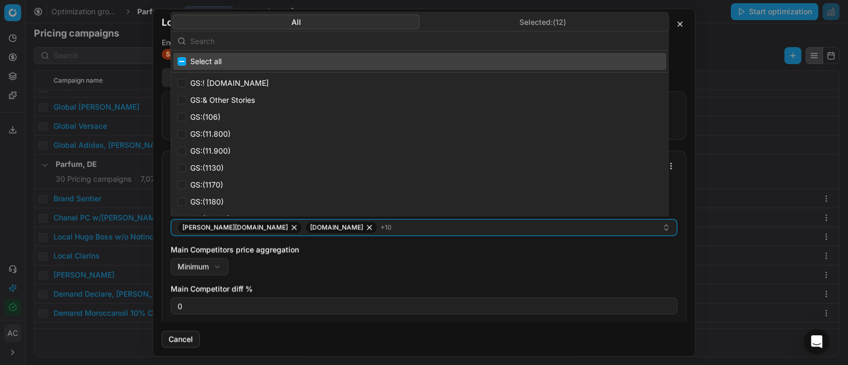
click at [374, 36] on input "text" at bounding box center [426, 40] width 472 height 21
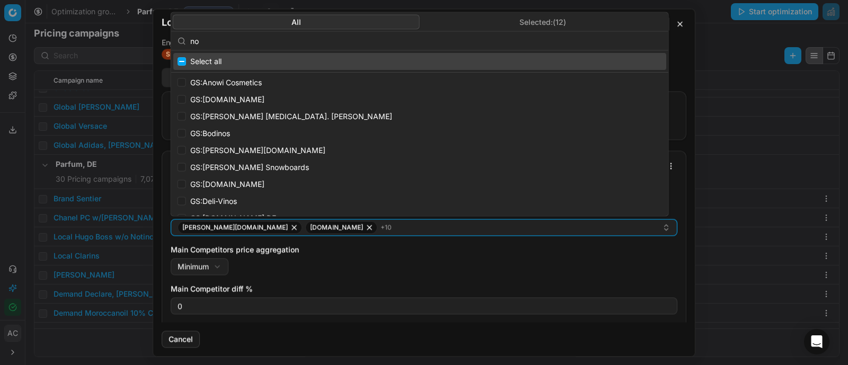
type input "n"
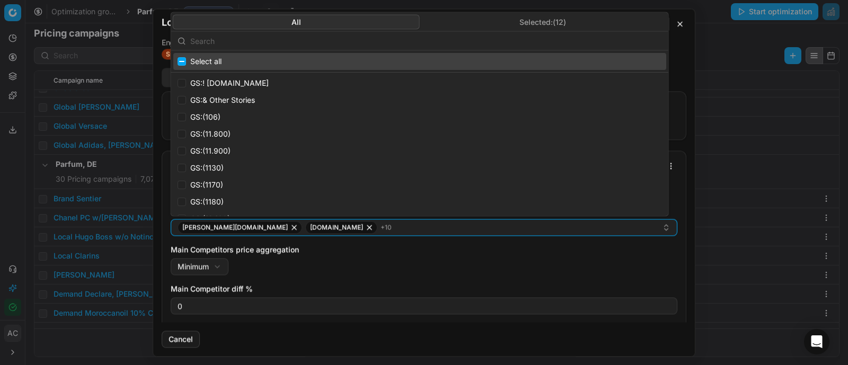
click at [713, 51] on div "We are saving PC settings. Please wait, it should take a few minutes Local Hugo…" at bounding box center [424, 182] width 848 height 365
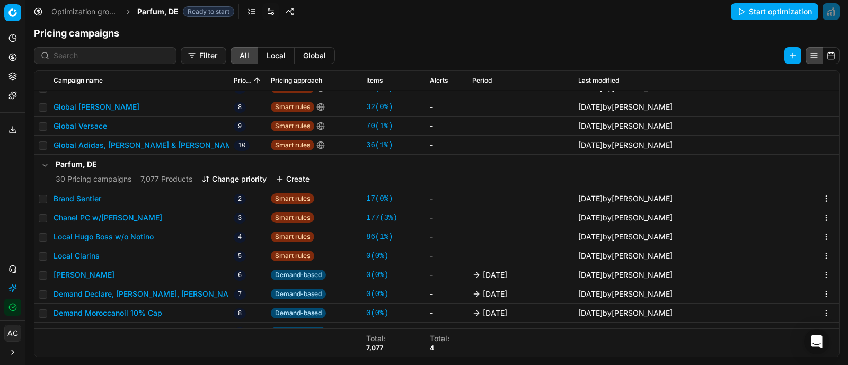
click at [164, 12] on span "Parfum, DE" at bounding box center [157, 11] width 41 height 11
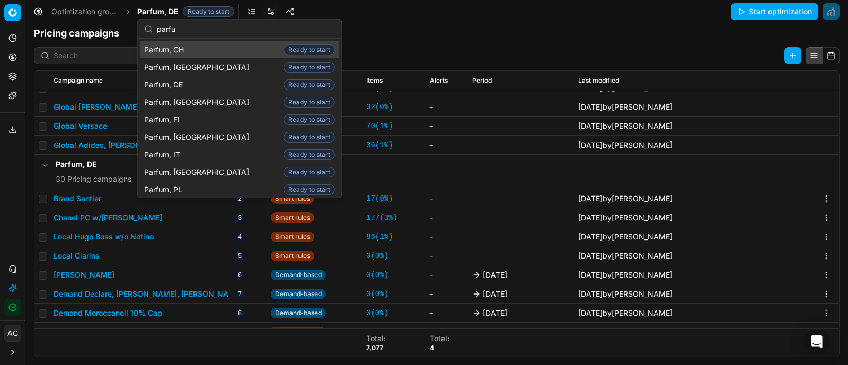
scroll to position [50, 0]
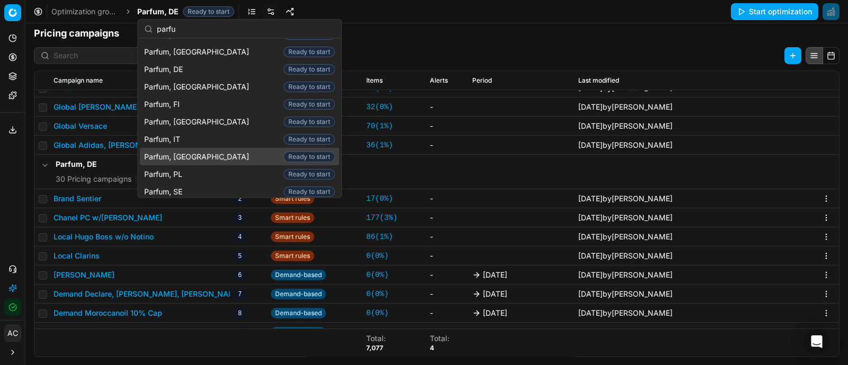
type input "parfu"
click at [190, 148] on div "Parfum, NL Ready to start" at bounding box center [239, 156] width 199 height 17
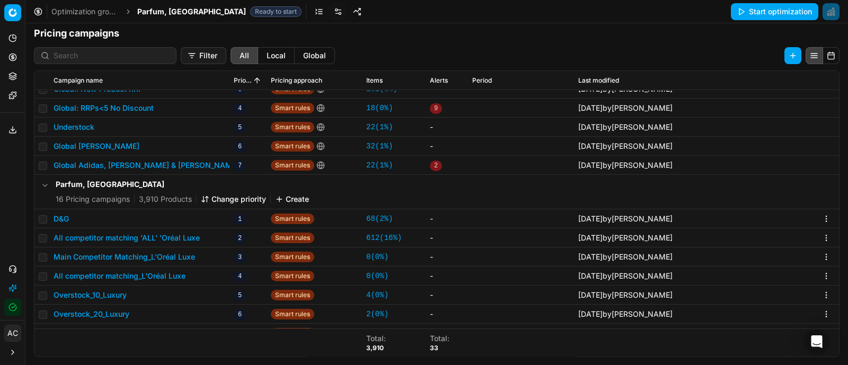
scroll to position [84, 0]
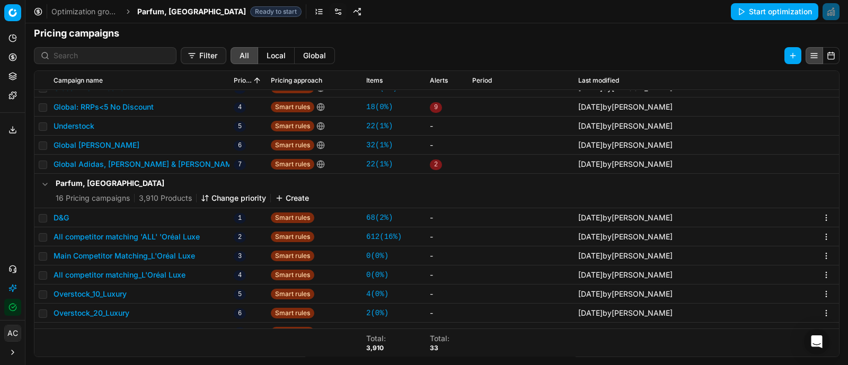
click at [56, 219] on button "D&G" at bounding box center [61, 218] width 15 height 11
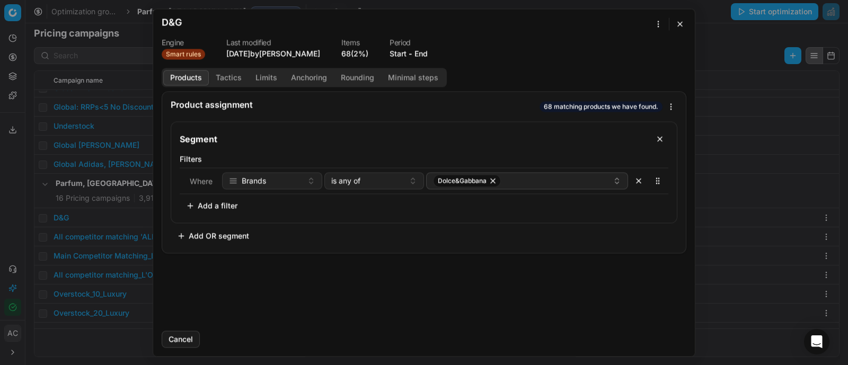
click at [230, 81] on button "Tactics" at bounding box center [229, 77] width 40 height 15
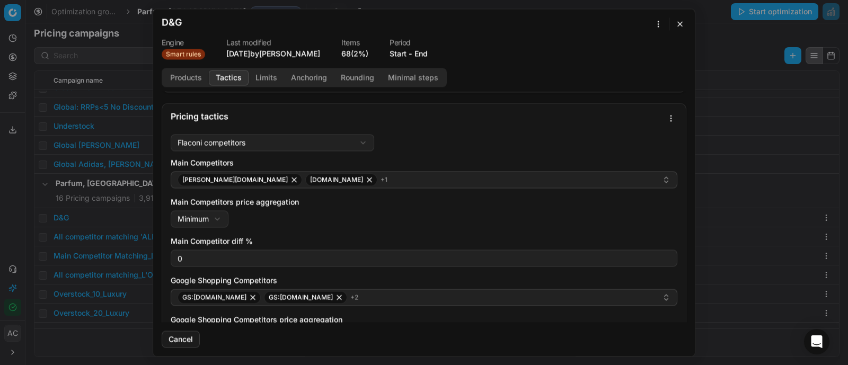
scroll to position [0, 0]
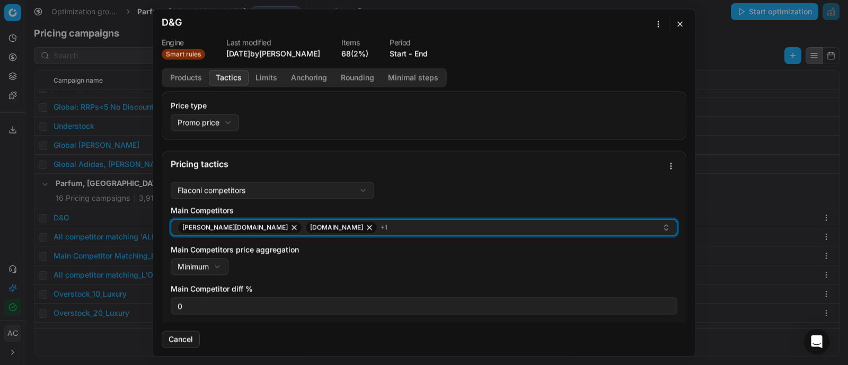
click at [322, 219] on button "[PERSON_NAME][DOMAIN_NAME] [DOMAIN_NAME] + 1" at bounding box center [424, 227] width 507 height 17
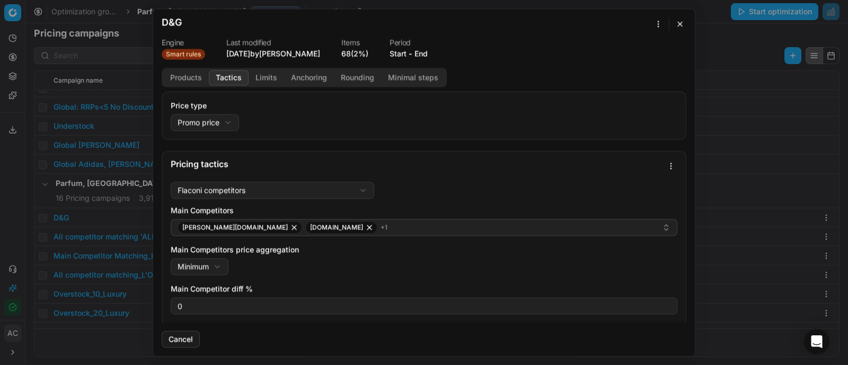
click at [341, 256] on div "Main Competitors price aggregation Minimum Minimum Maximum" at bounding box center [424, 259] width 507 height 31
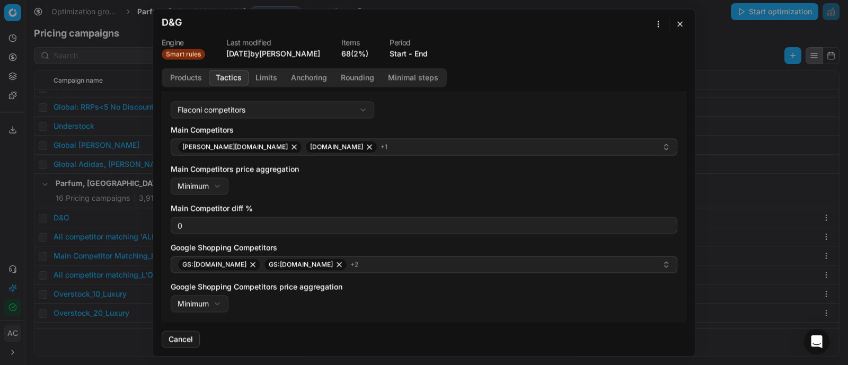
scroll to position [174, 0]
